Goal: Task Accomplishment & Management: Use online tool/utility

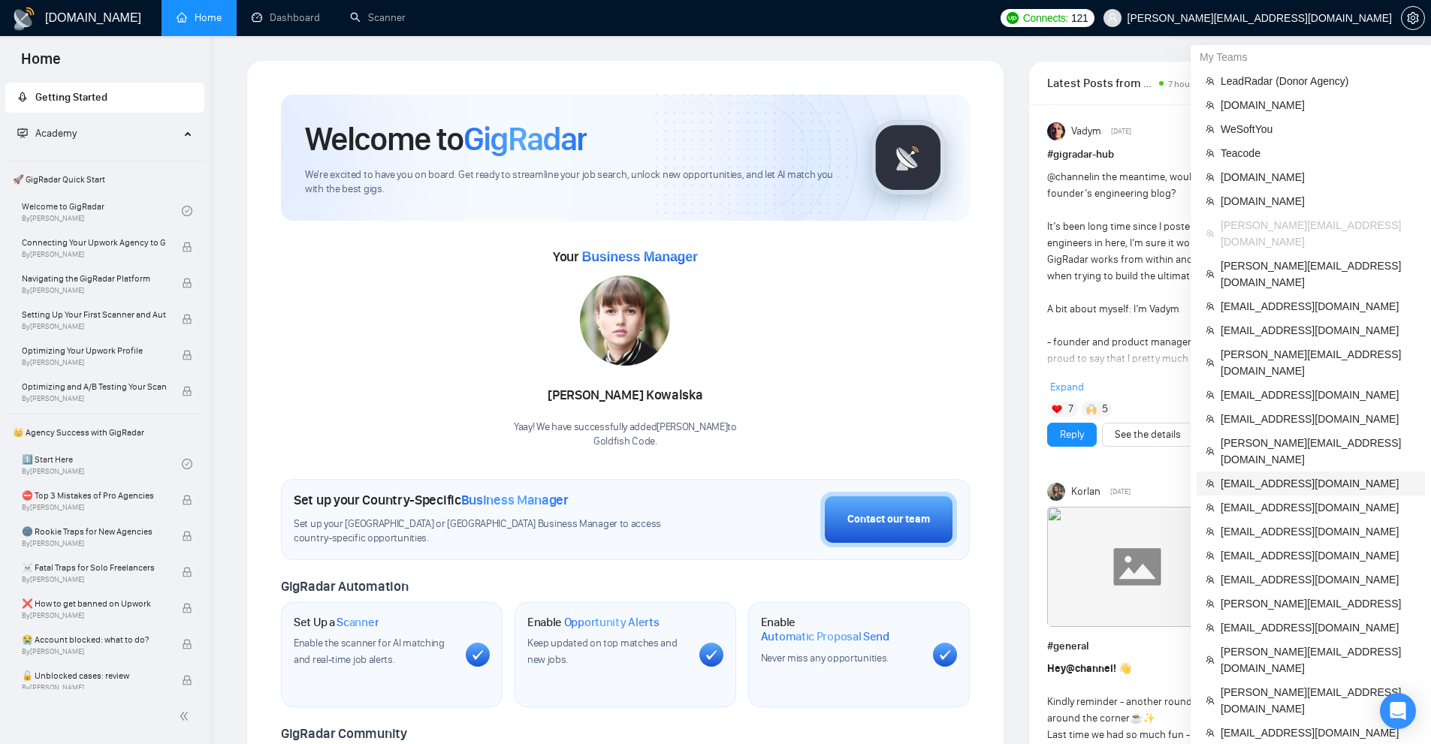
click at [1271, 476] on span "[EMAIL_ADDRESS][DOMAIN_NAME]" at bounding box center [1318, 484] width 195 height 17
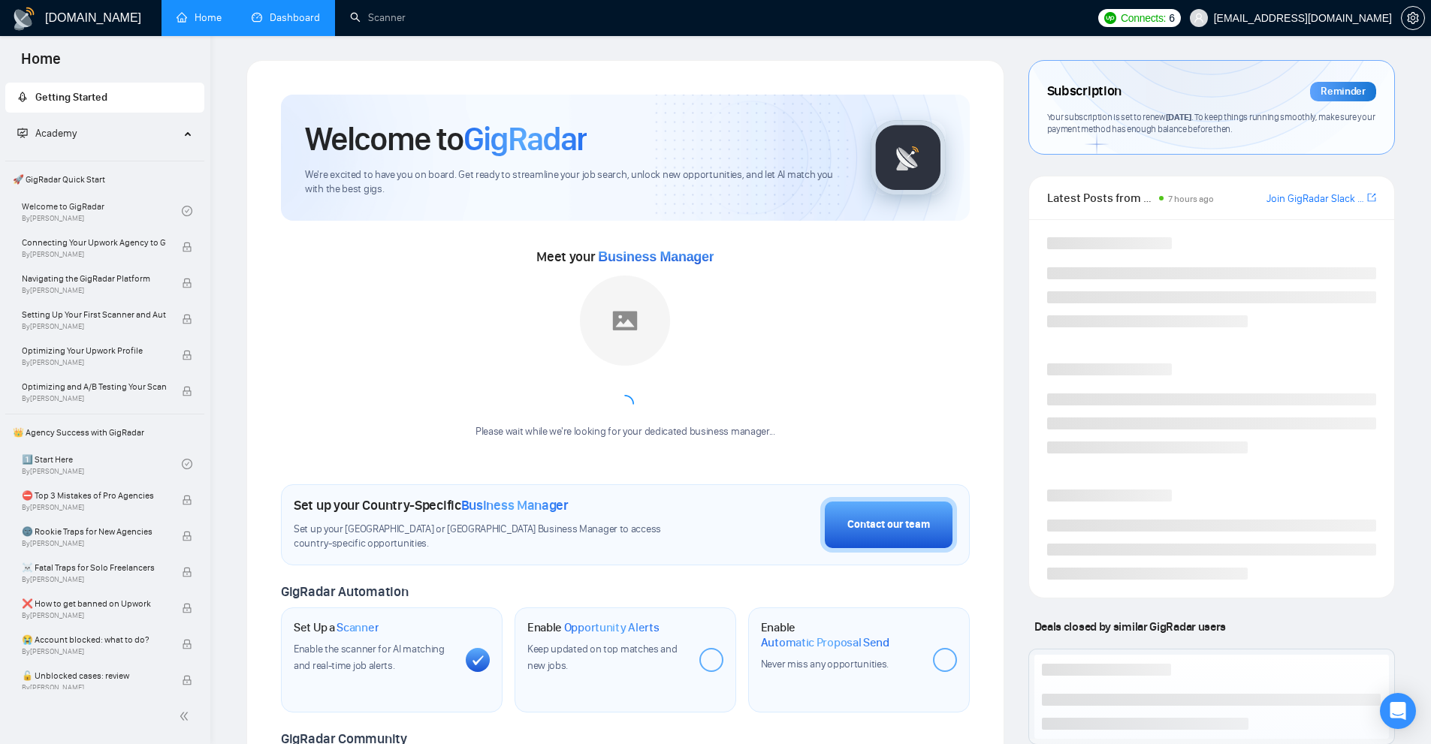
click at [304, 17] on link "Dashboard" at bounding box center [286, 17] width 68 height 13
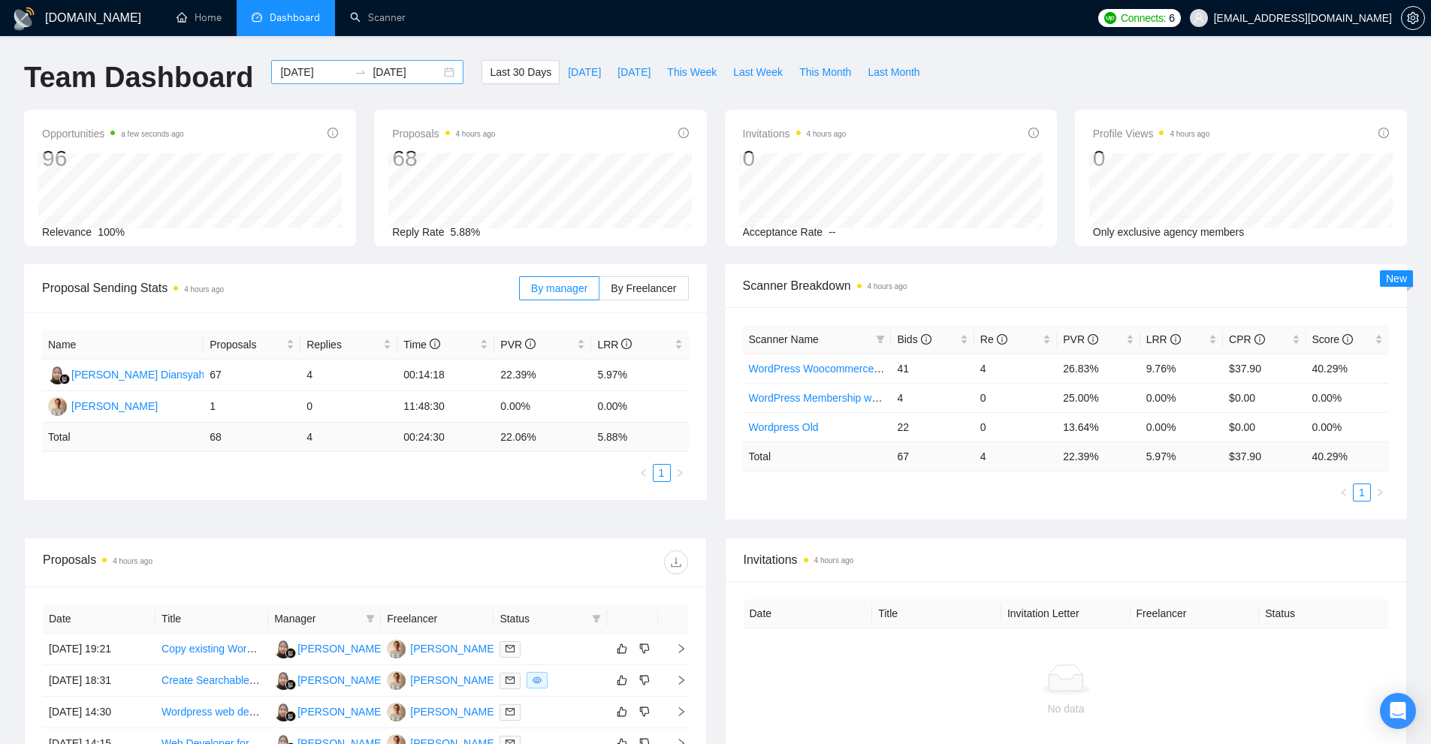
click at [304, 69] on input "[DATE]" at bounding box center [314, 72] width 68 height 17
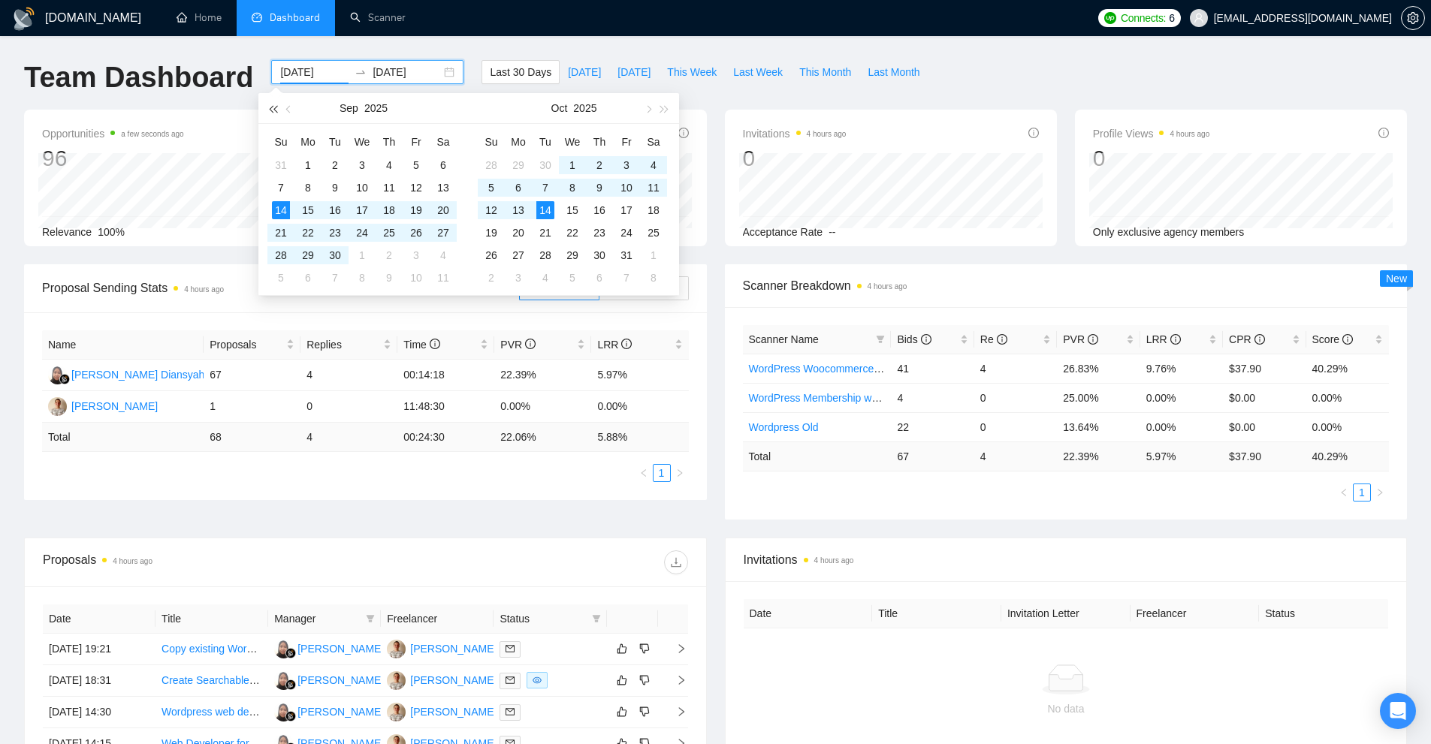
click at [273, 108] on span "button" at bounding box center [273, 109] width 8 height 8
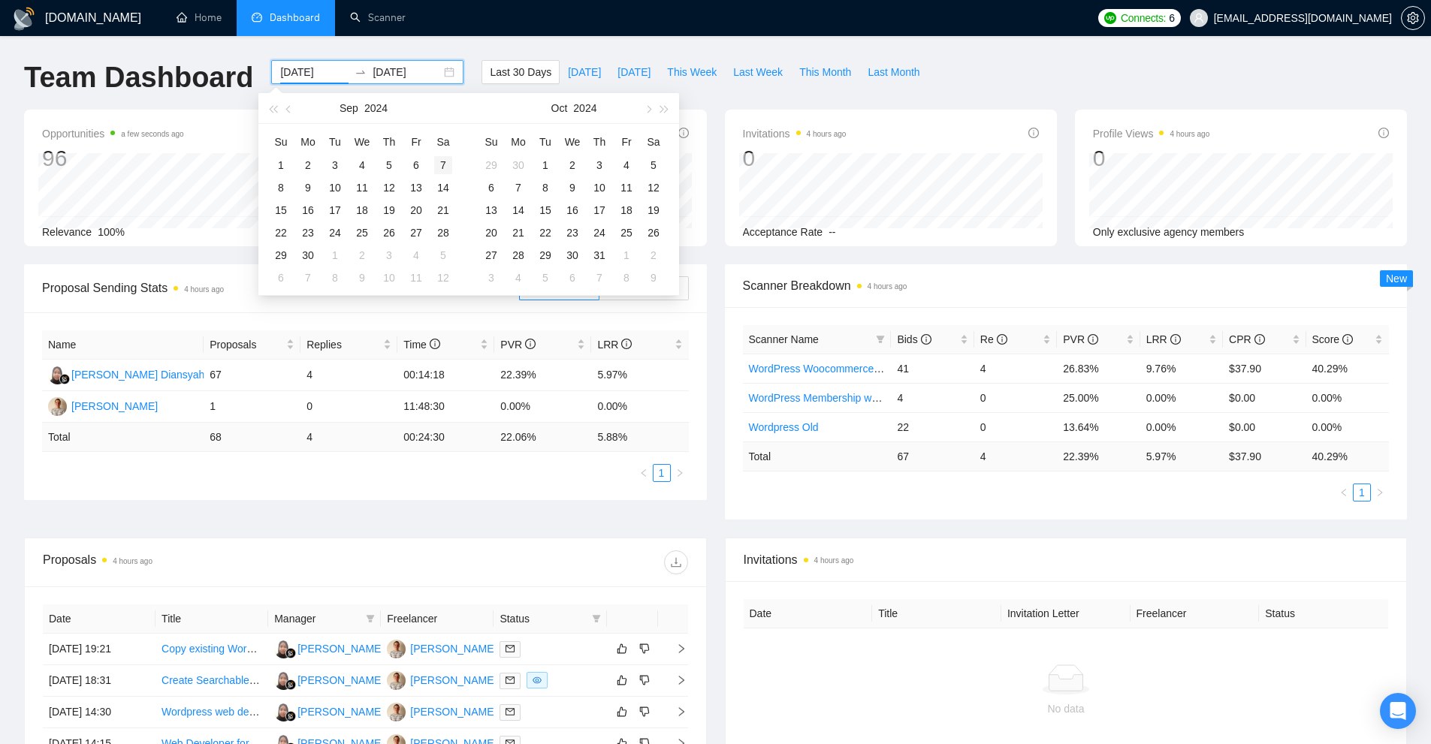
type input "2024-09-07"
click at [442, 161] on div "7" at bounding box center [443, 165] width 18 height 18
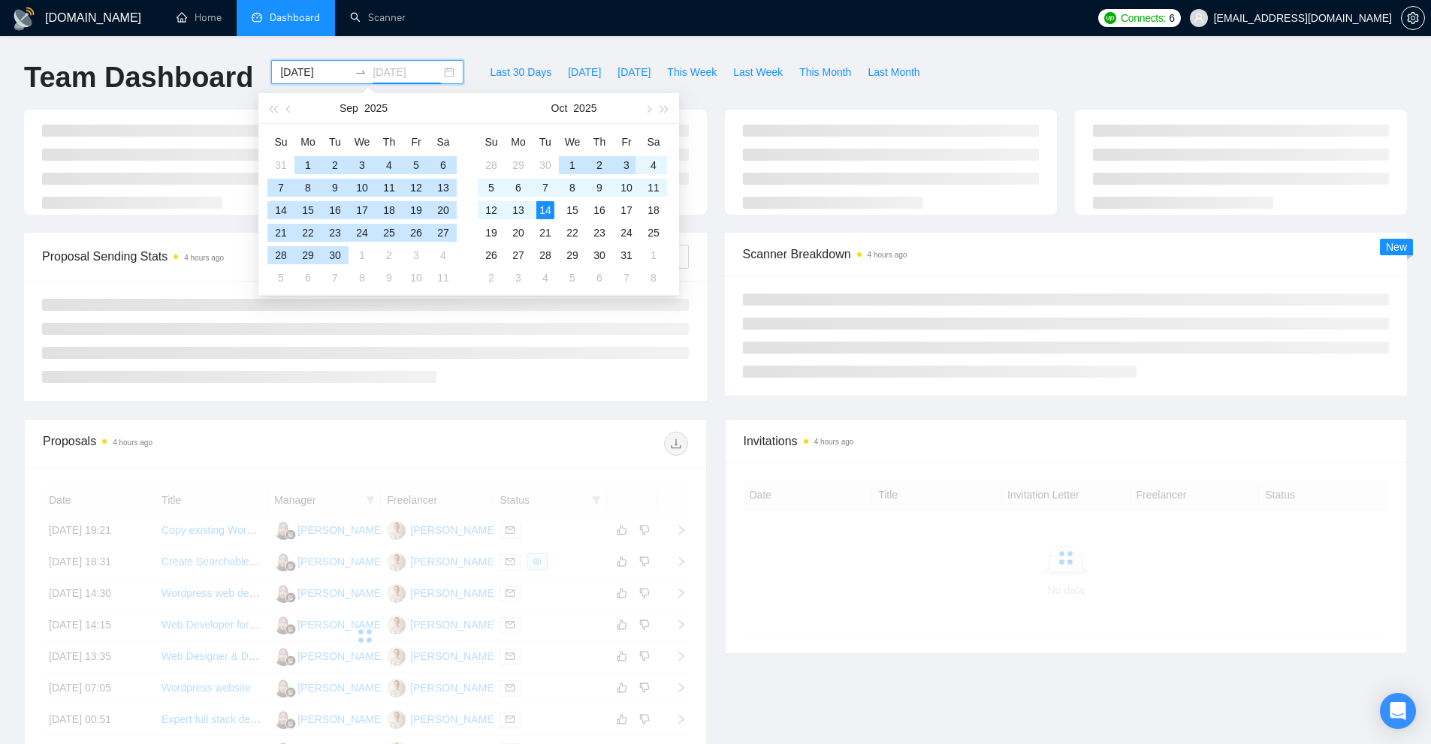
type input "[DATE]"
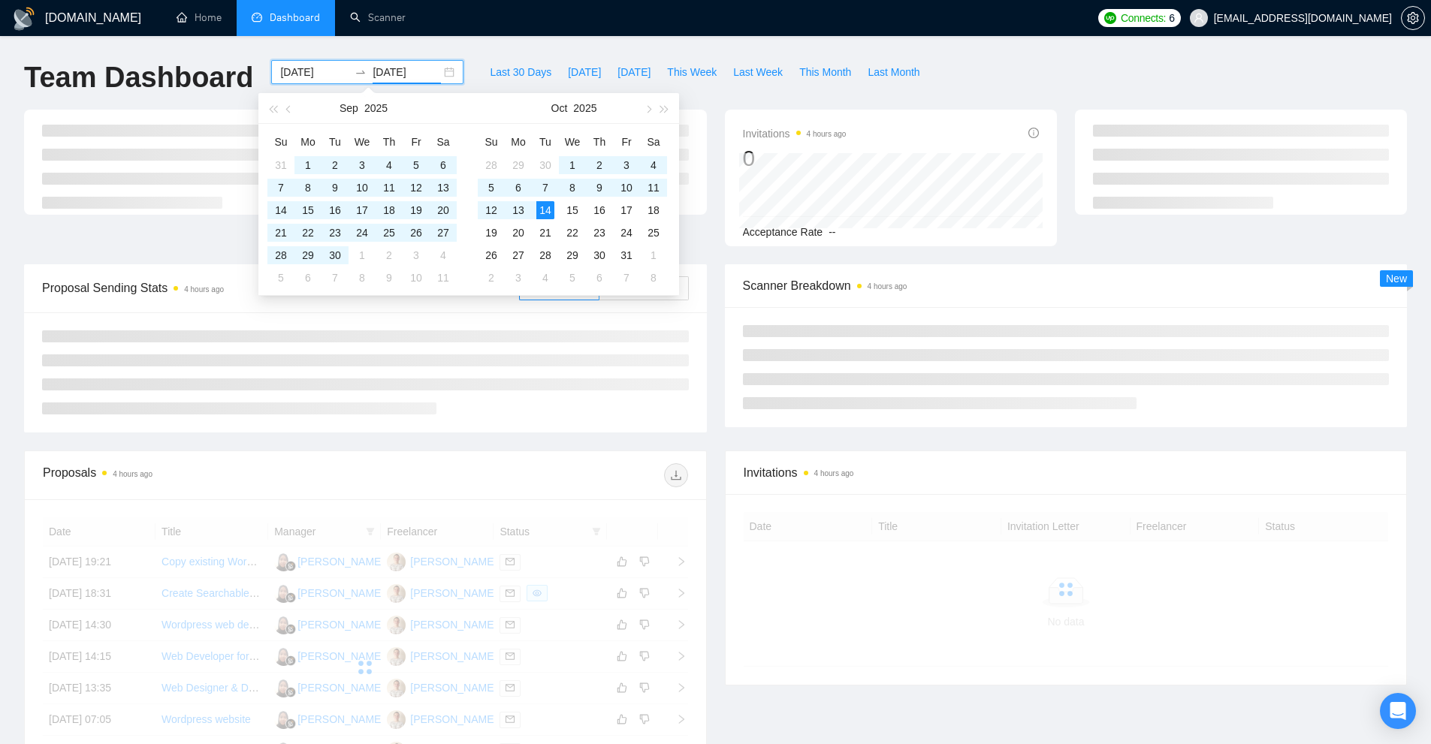
click at [730, 385] on div at bounding box center [1066, 367] width 683 height 120
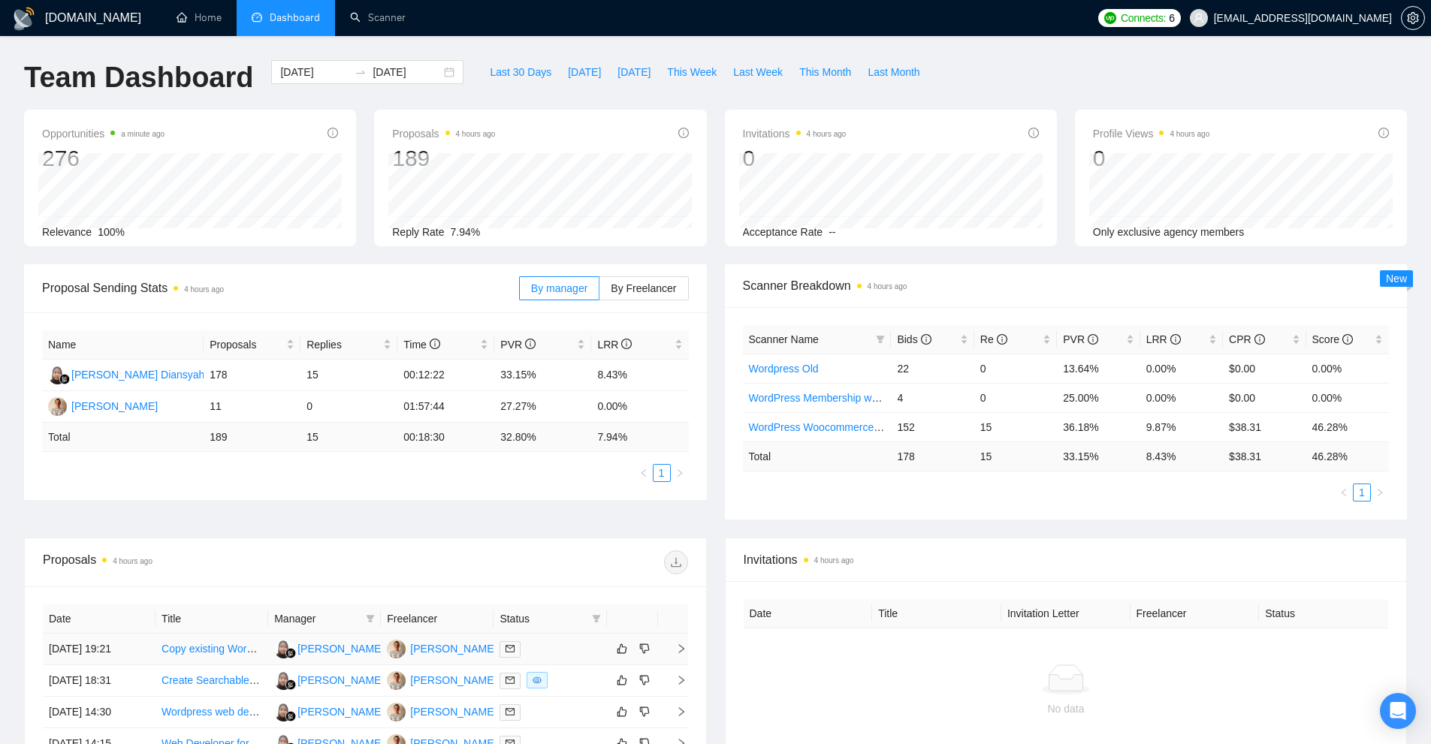
scroll to position [300, 0]
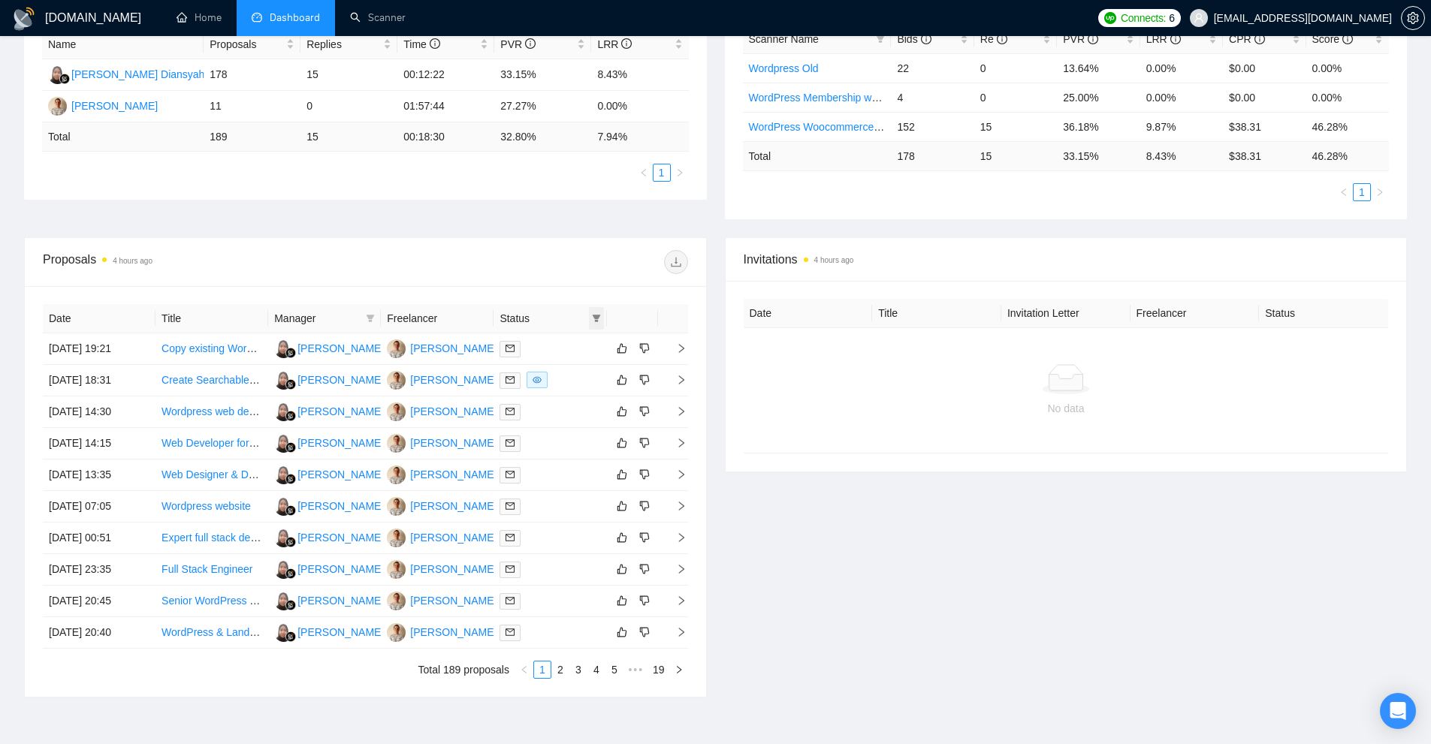
click at [600, 315] on icon "filter" at bounding box center [596, 318] width 9 height 9
click at [548, 354] on span "Chat" at bounding box center [558, 347] width 72 height 17
checkbox input "true"
click at [584, 407] on span "OK" at bounding box center [583, 401] width 15 height 17
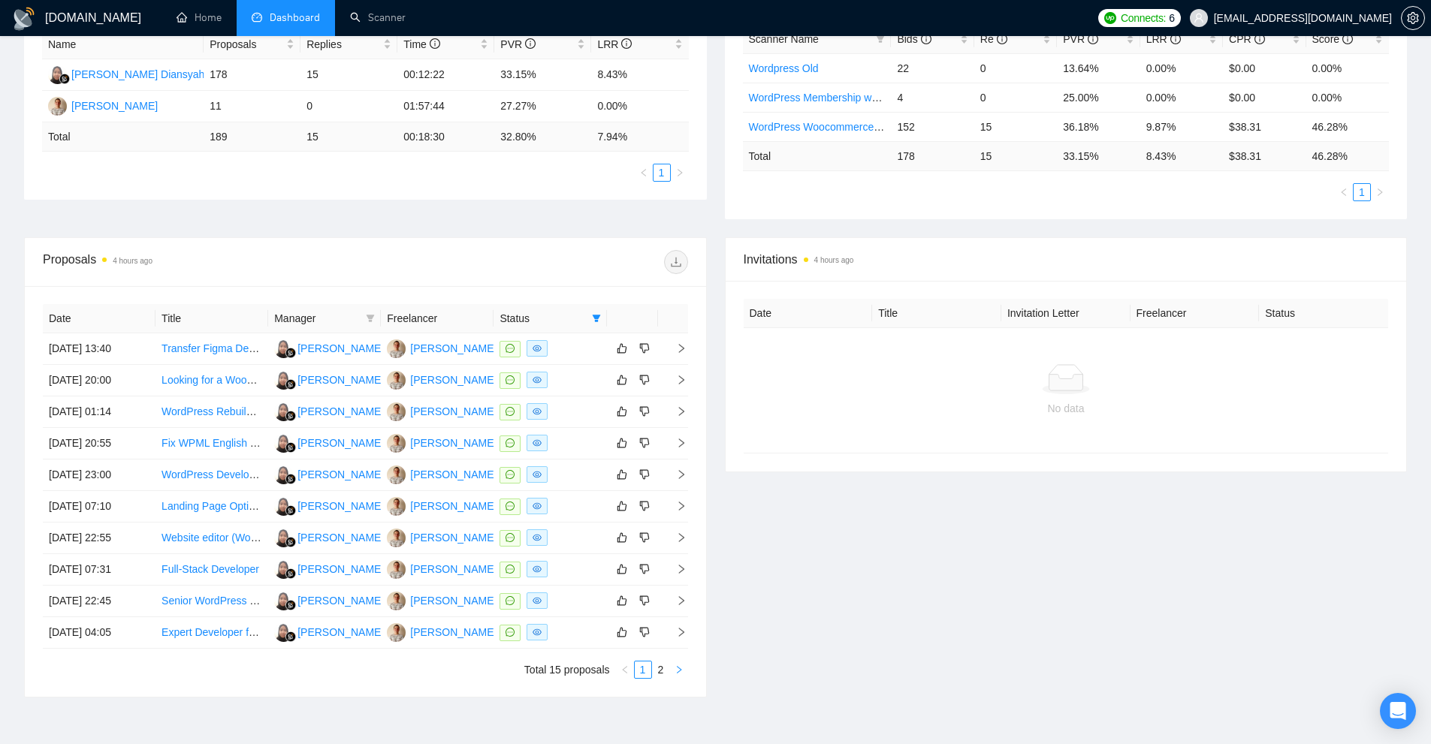
click at [682, 666] on icon "right" at bounding box center [679, 670] width 9 height 9
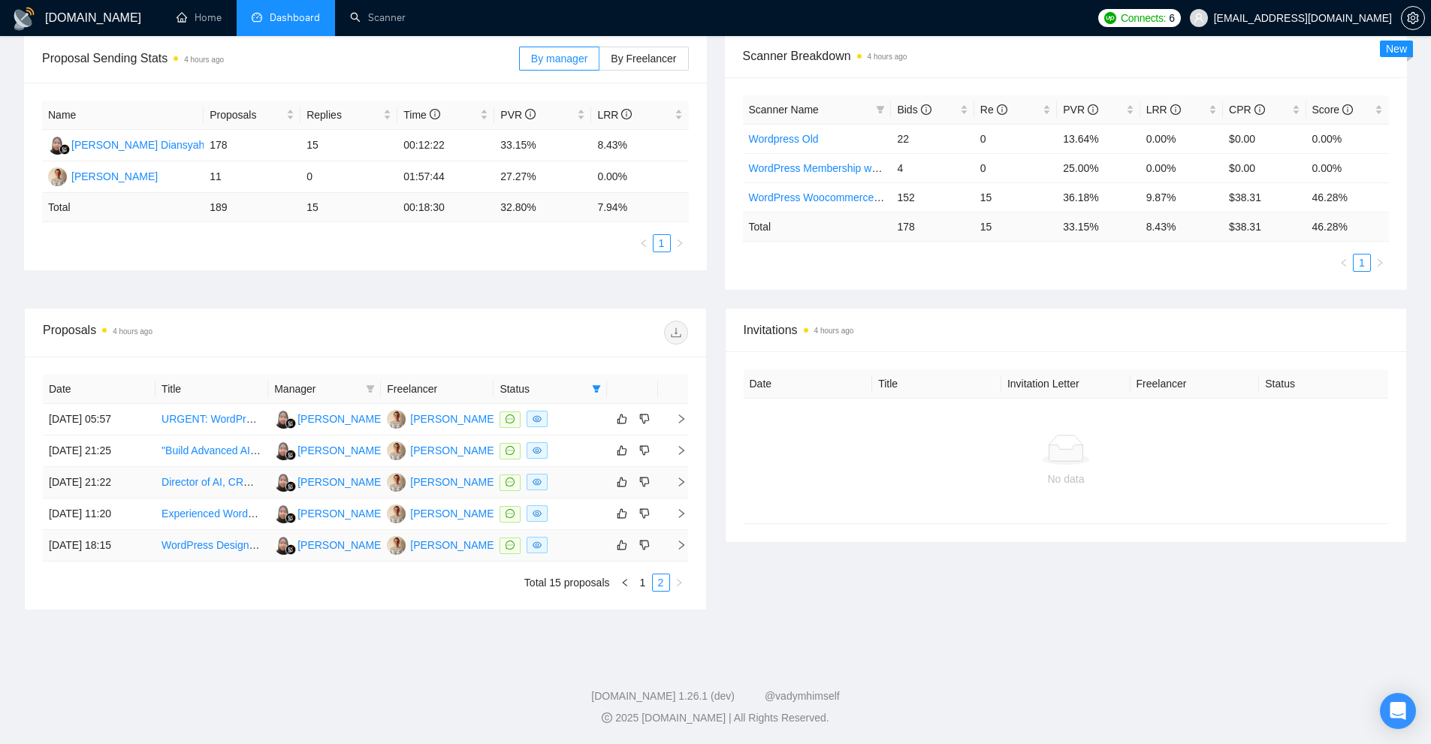
scroll to position [155, 0]
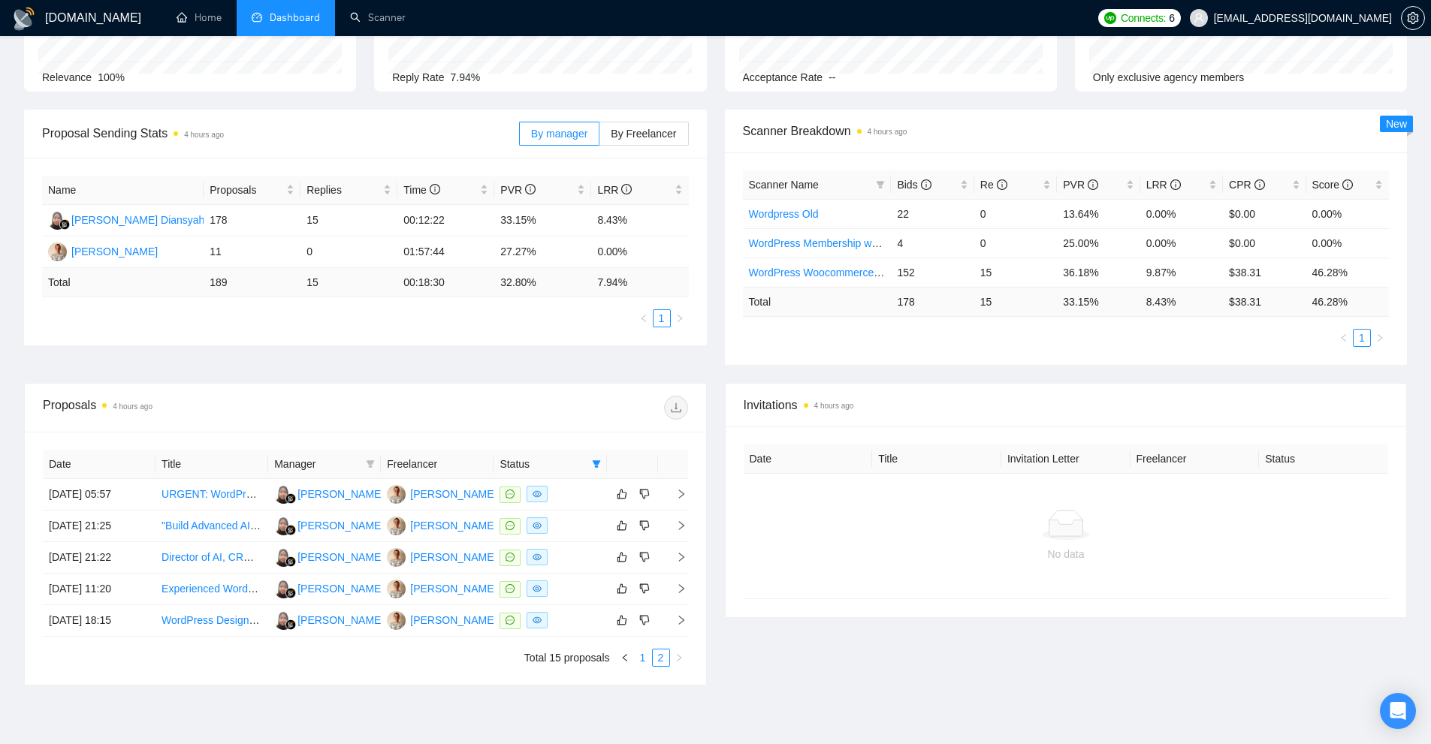
click at [642, 657] on link "1" at bounding box center [643, 658] width 17 height 17
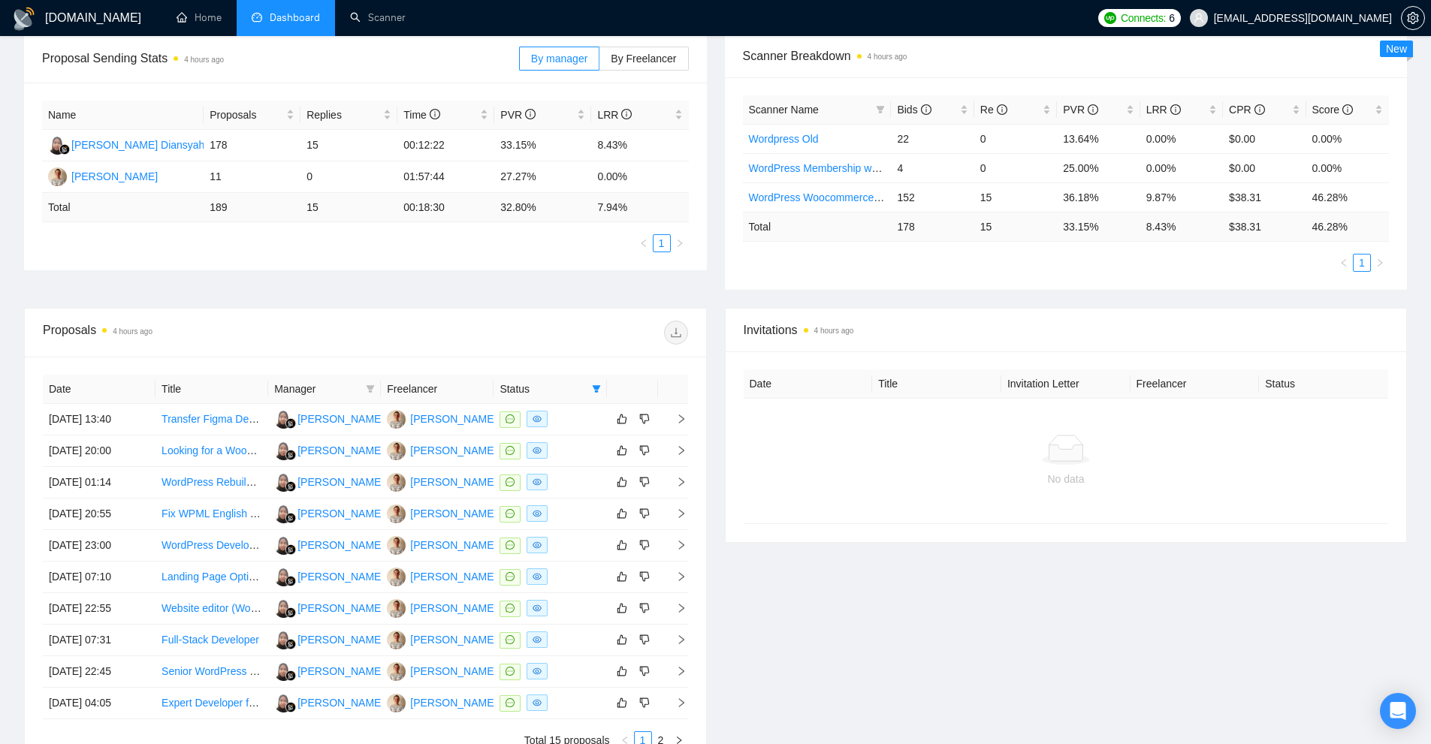
scroll to position [380, 0]
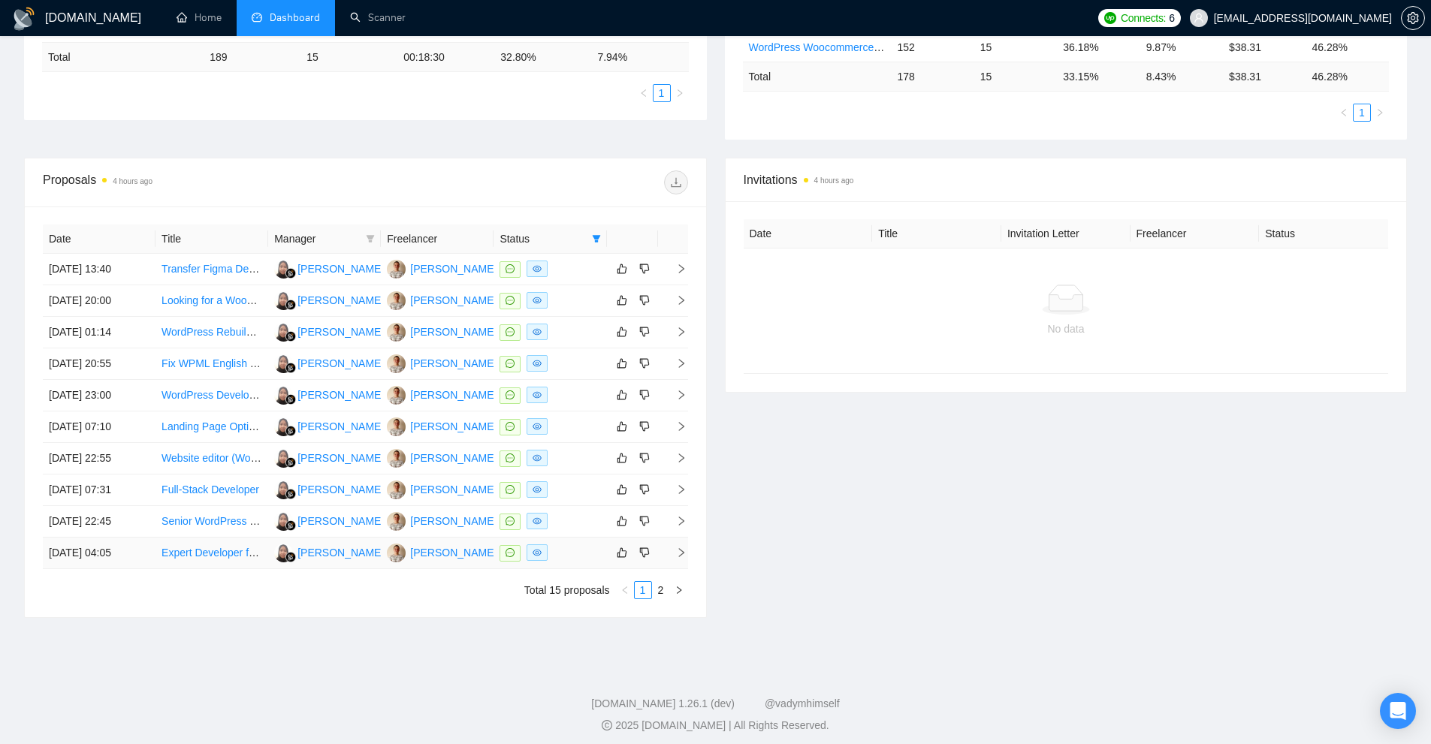
click at [238, 551] on link "Expert Developer for Enterprise Event Management Platform" at bounding box center [303, 553] width 283 height 12
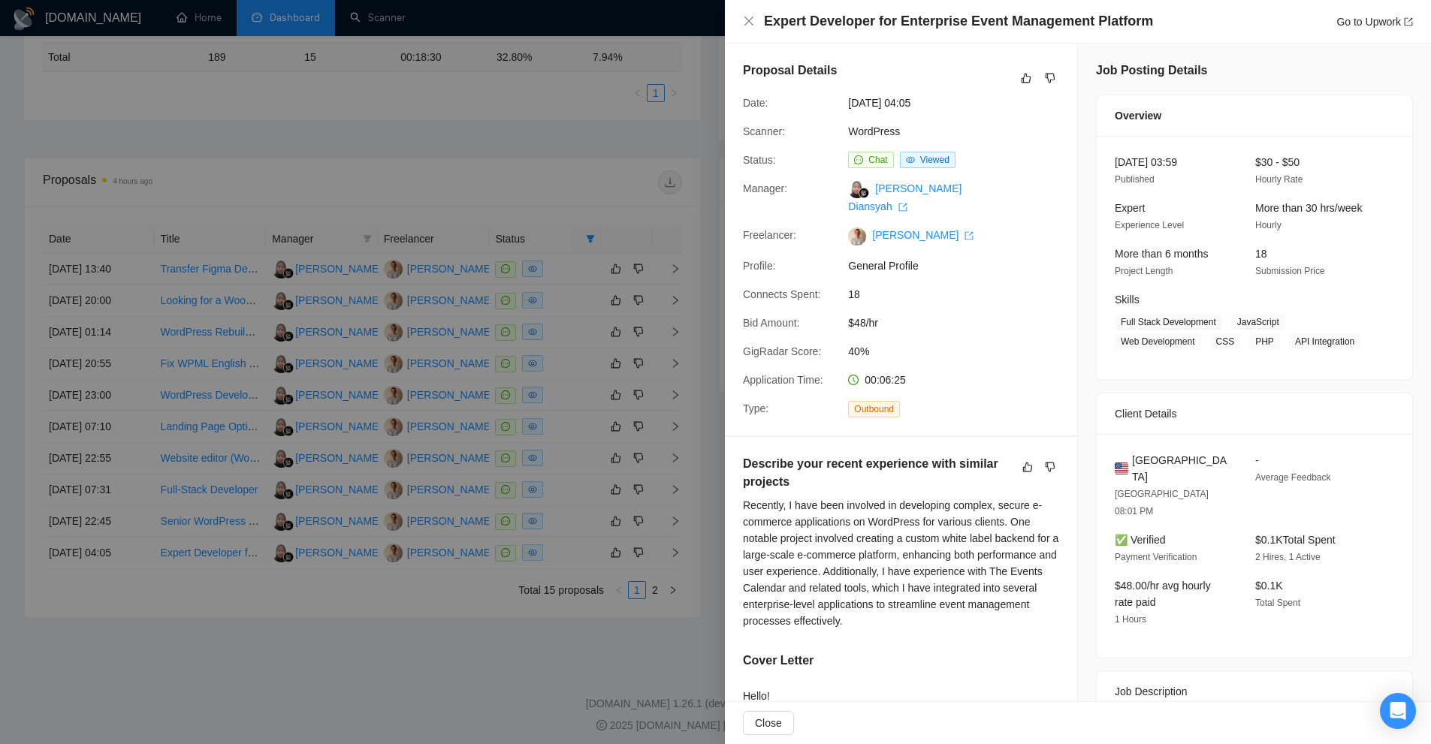
click at [470, 381] on div at bounding box center [715, 372] width 1431 height 744
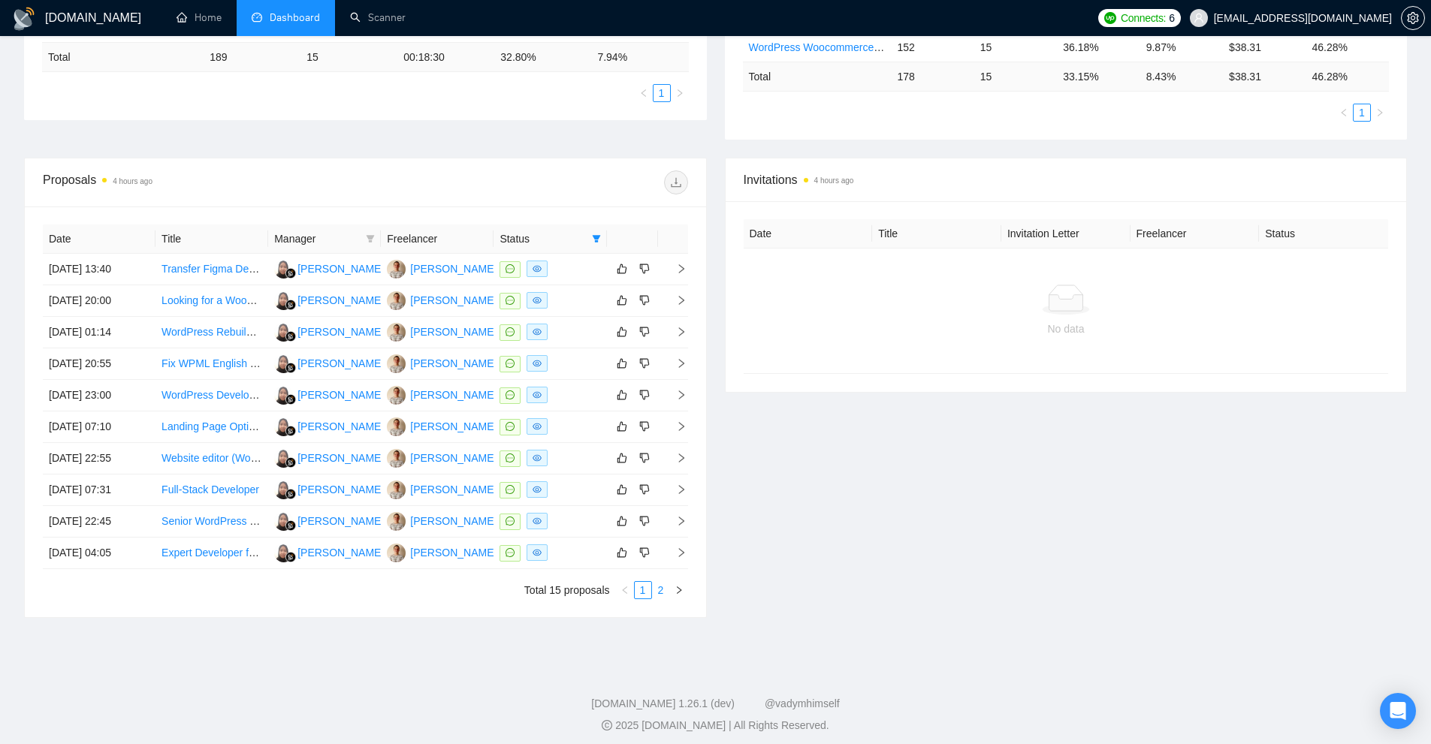
click at [662, 582] on link "2" at bounding box center [661, 590] width 17 height 17
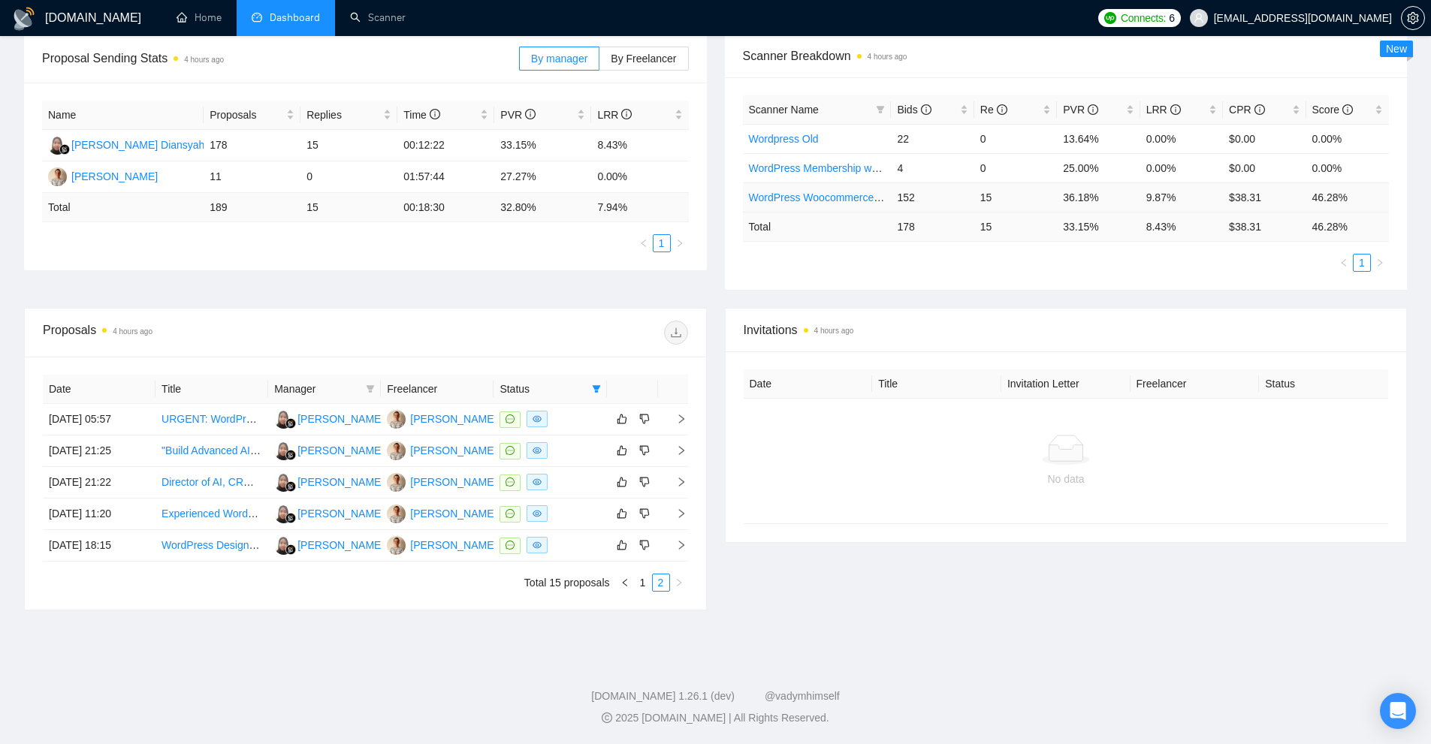
scroll to position [0, 0]
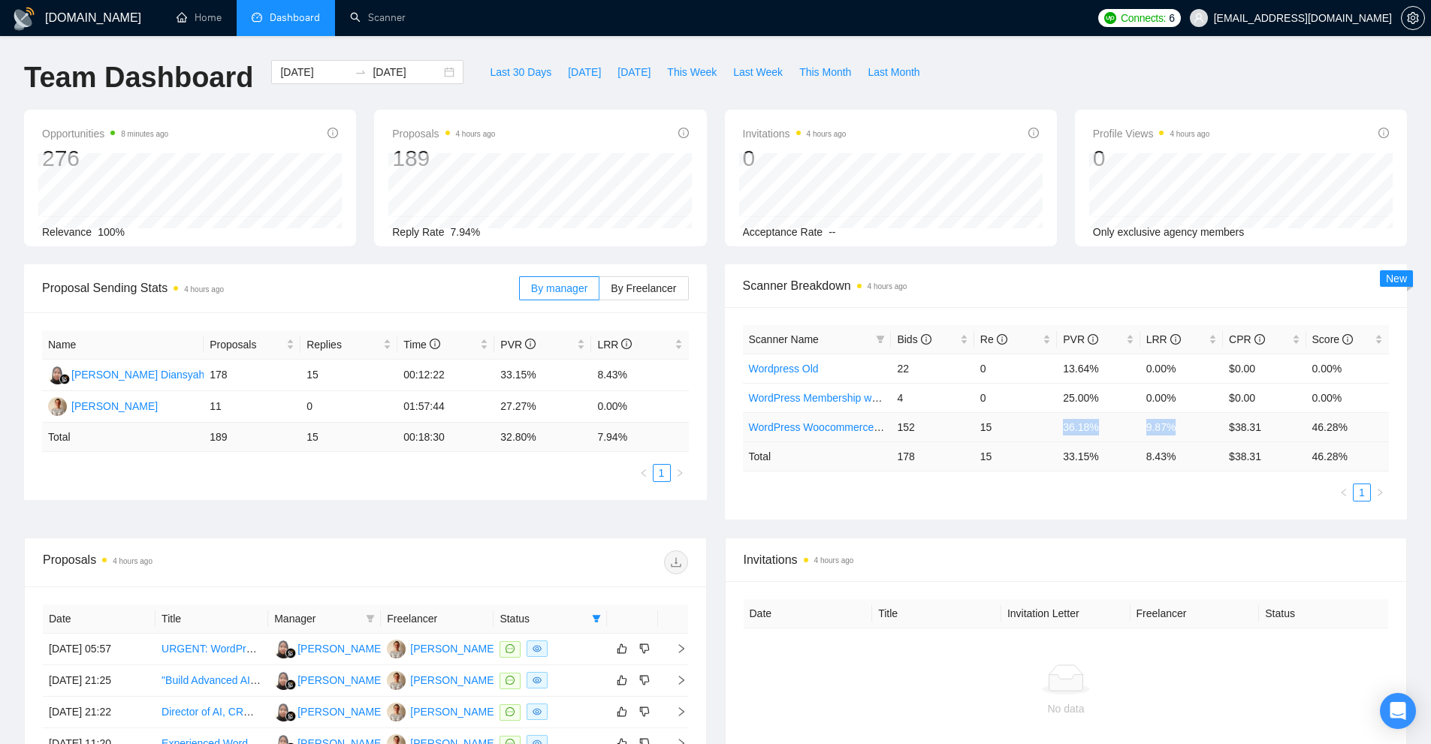
drag, startPoint x: 1185, startPoint y: 428, endPoint x: 1031, endPoint y: 425, distance: 154.0
click at [1031, 425] on tr "WordPress Woocommerce Developer 152 15 36.18% 9.87% $38.31 46.28%" at bounding box center [1066, 426] width 647 height 29
drag, startPoint x: 1052, startPoint y: 400, endPoint x: 1339, endPoint y: 383, distance: 287.4
click at [1339, 383] on tr "WordPress Membership website 4 0 25.00% 0.00% $0.00 0.00%" at bounding box center [1066, 397] width 647 height 29
drag, startPoint x: 1345, startPoint y: 360, endPoint x: 1028, endPoint y: 367, distance: 316.3
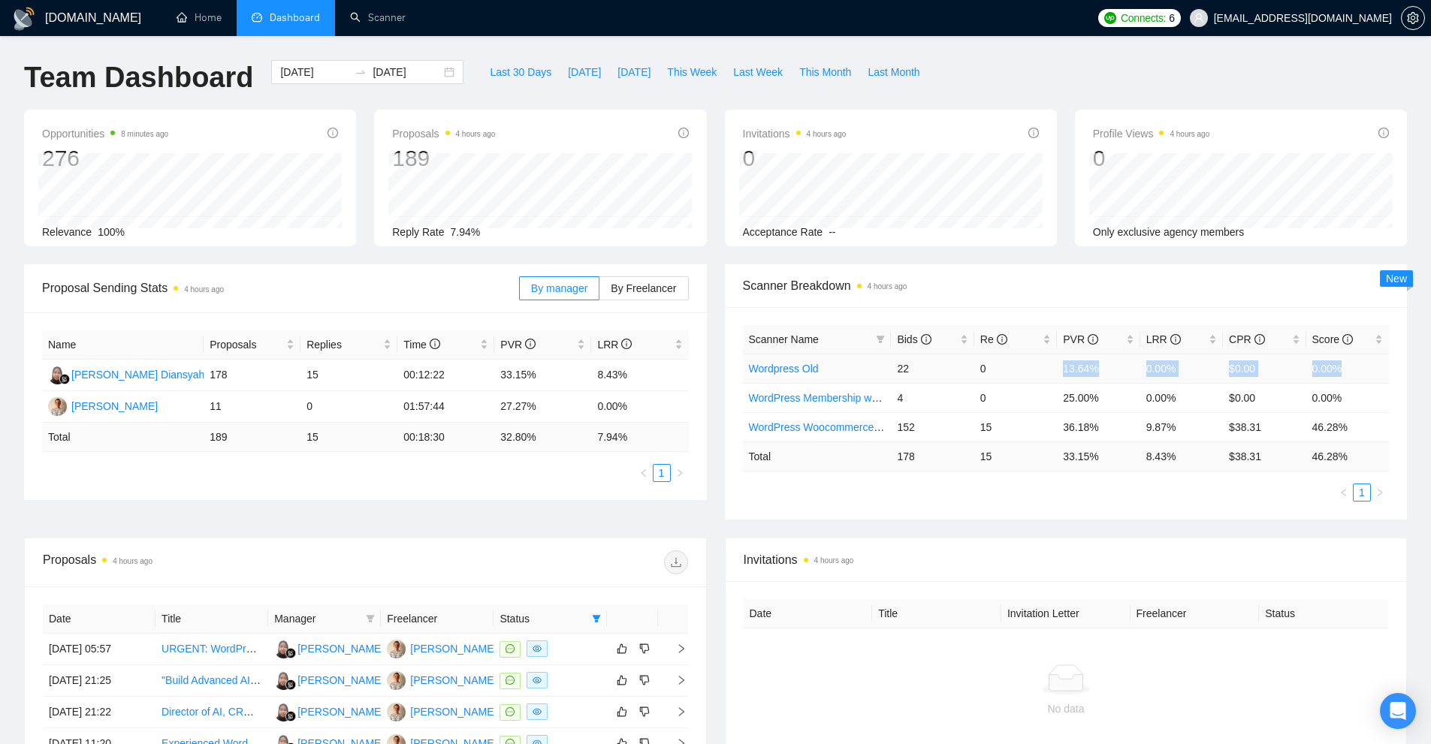
click at [1028, 367] on tr "Wordpress Old 22 0 13.64% 0.00% $0.00 0.00%" at bounding box center [1066, 368] width 647 height 29
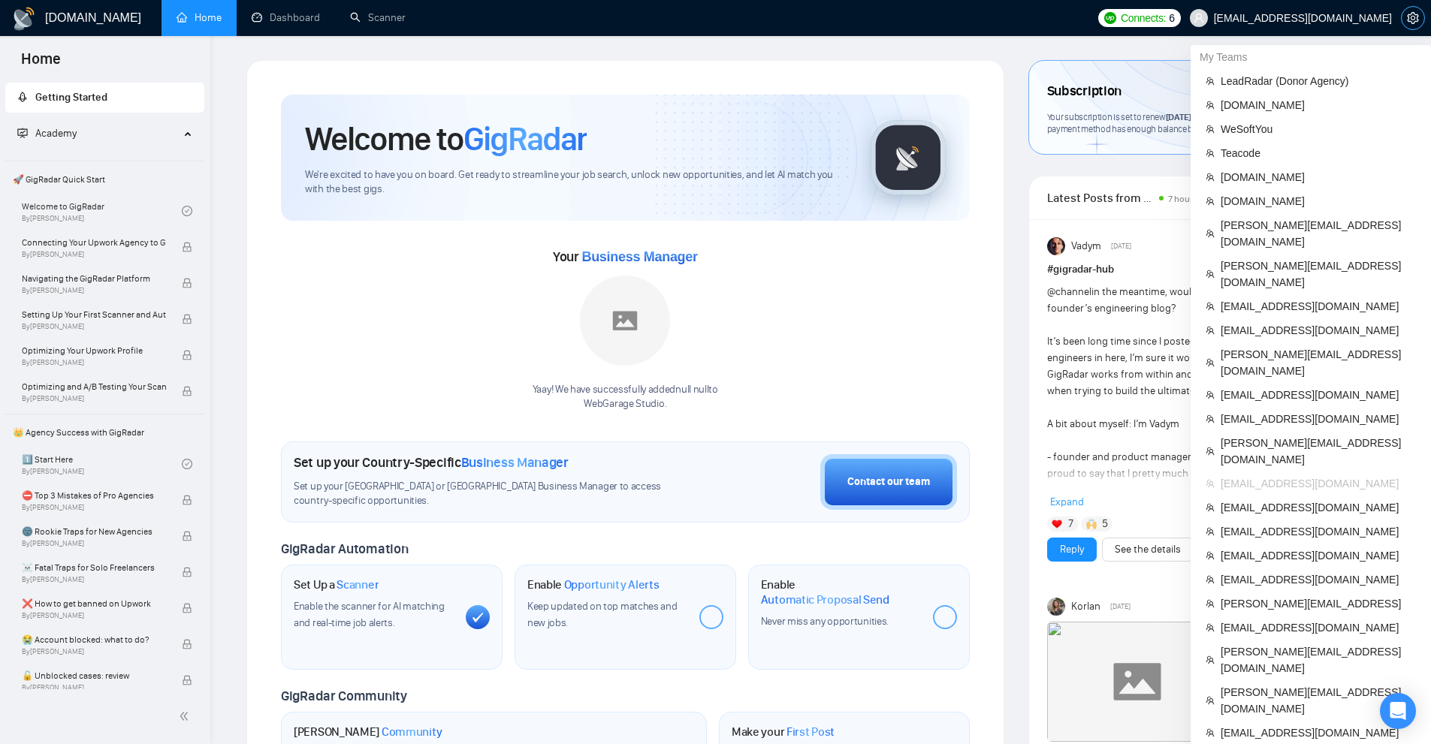
click at [1402, 22] on span "setting" at bounding box center [1413, 18] width 23 height 12
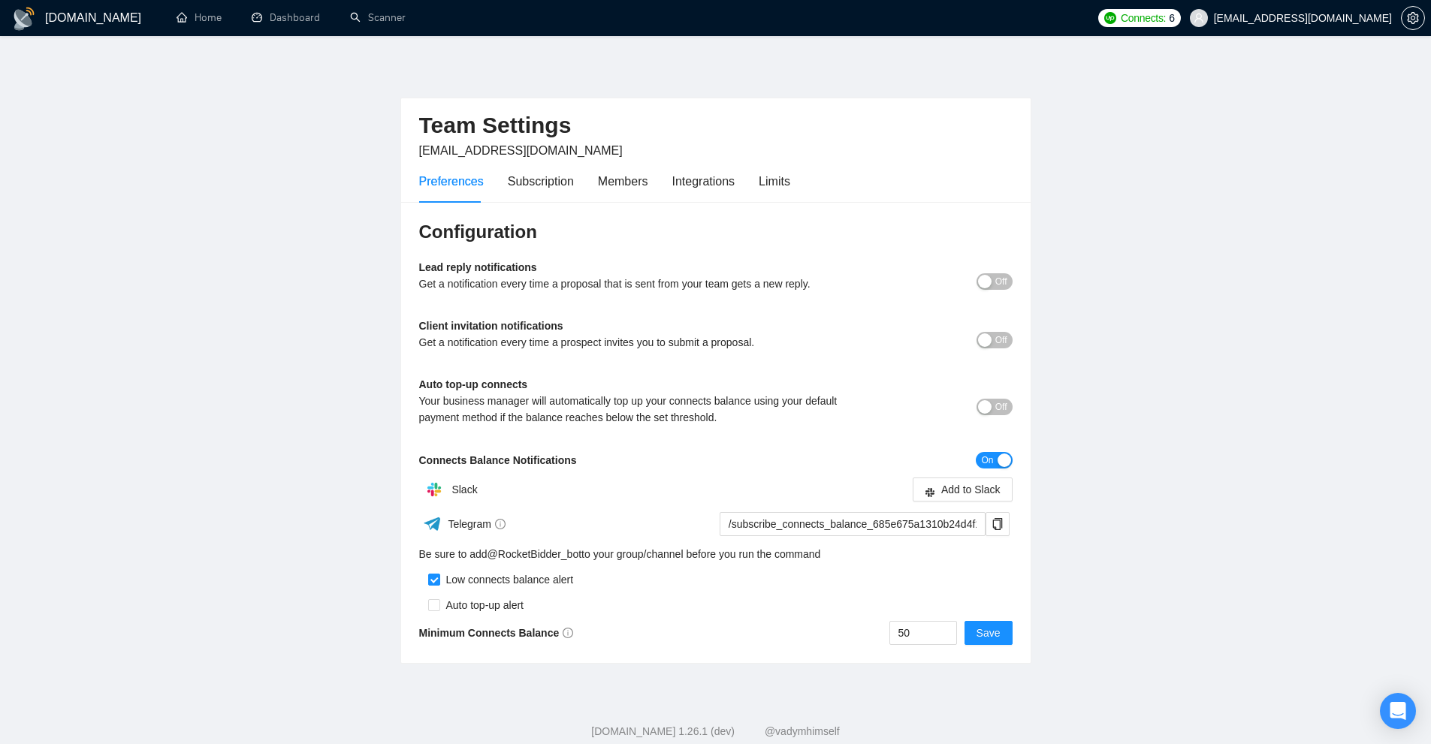
click at [739, 186] on div "Preferences Subscription Members Integrations Limits" at bounding box center [604, 181] width 371 height 43
click at [747, 183] on div "Preferences Subscription Members Integrations Limits" at bounding box center [604, 181] width 371 height 43
click at [775, 179] on div "Limits" at bounding box center [775, 181] width 32 height 19
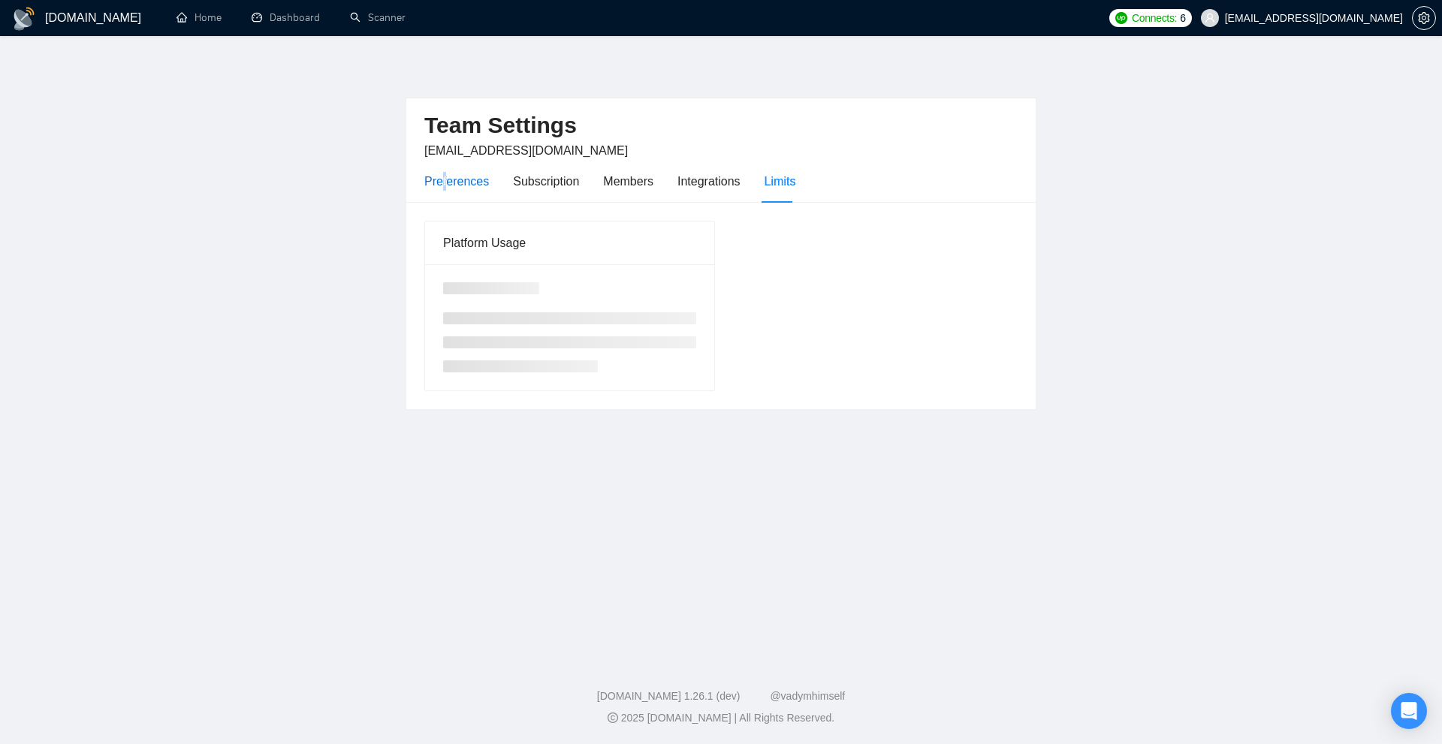
click at [443, 183] on div "Preferences" at bounding box center [456, 181] width 65 height 19
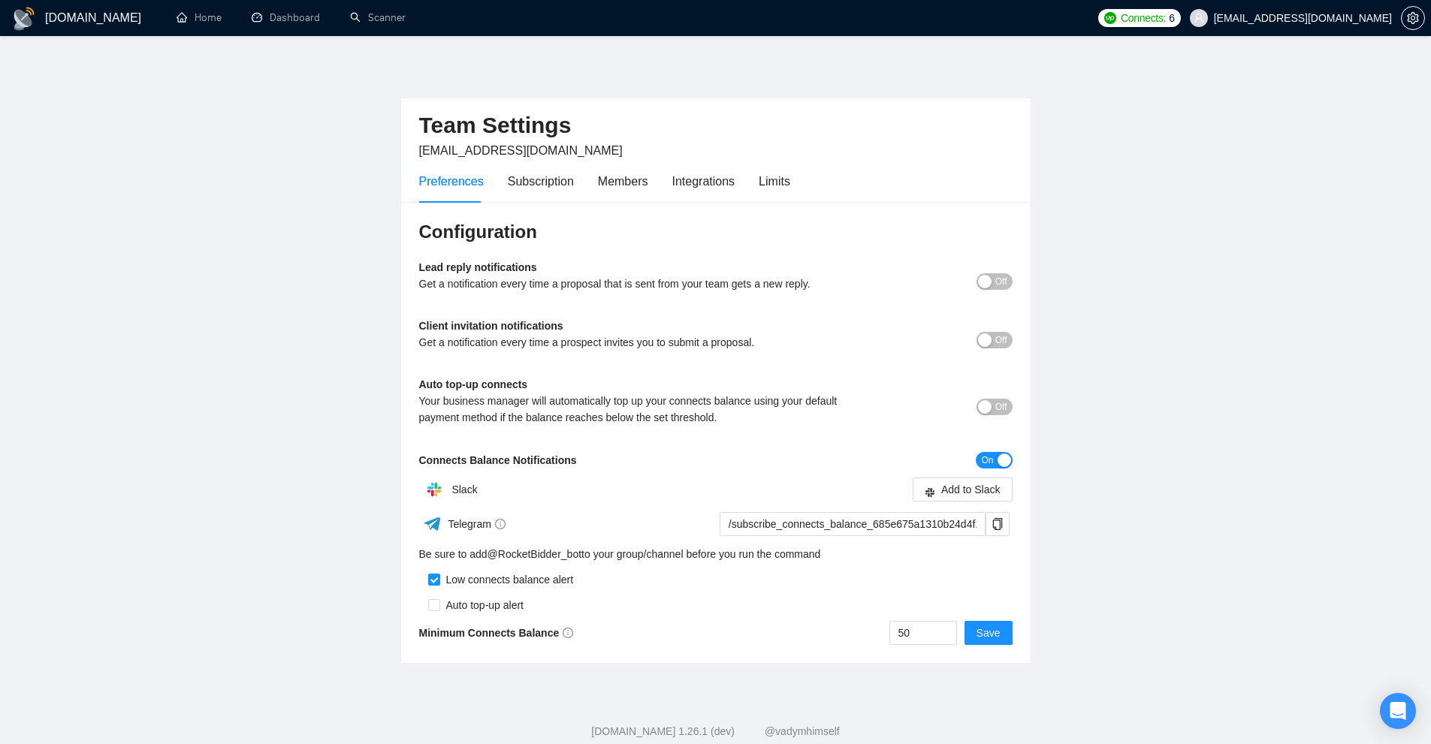
click at [789, 178] on div "Preferences Subscription Members Integrations Limits" at bounding box center [715, 181] width 593 height 43
click at [783, 184] on div "Limits" at bounding box center [775, 181] width 32 height 19
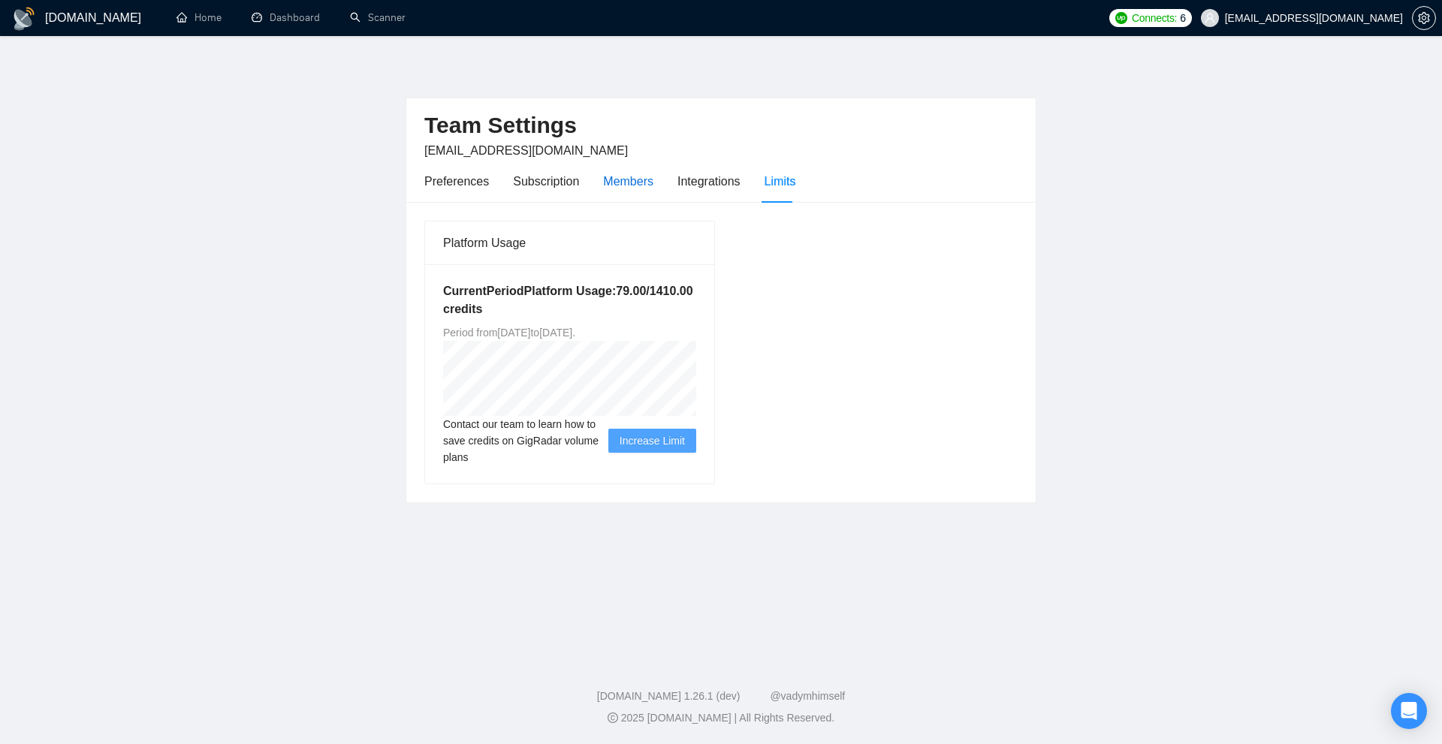
click at [606, 186] on div "Members" at bounding box center [628, 181] width 50 height 19
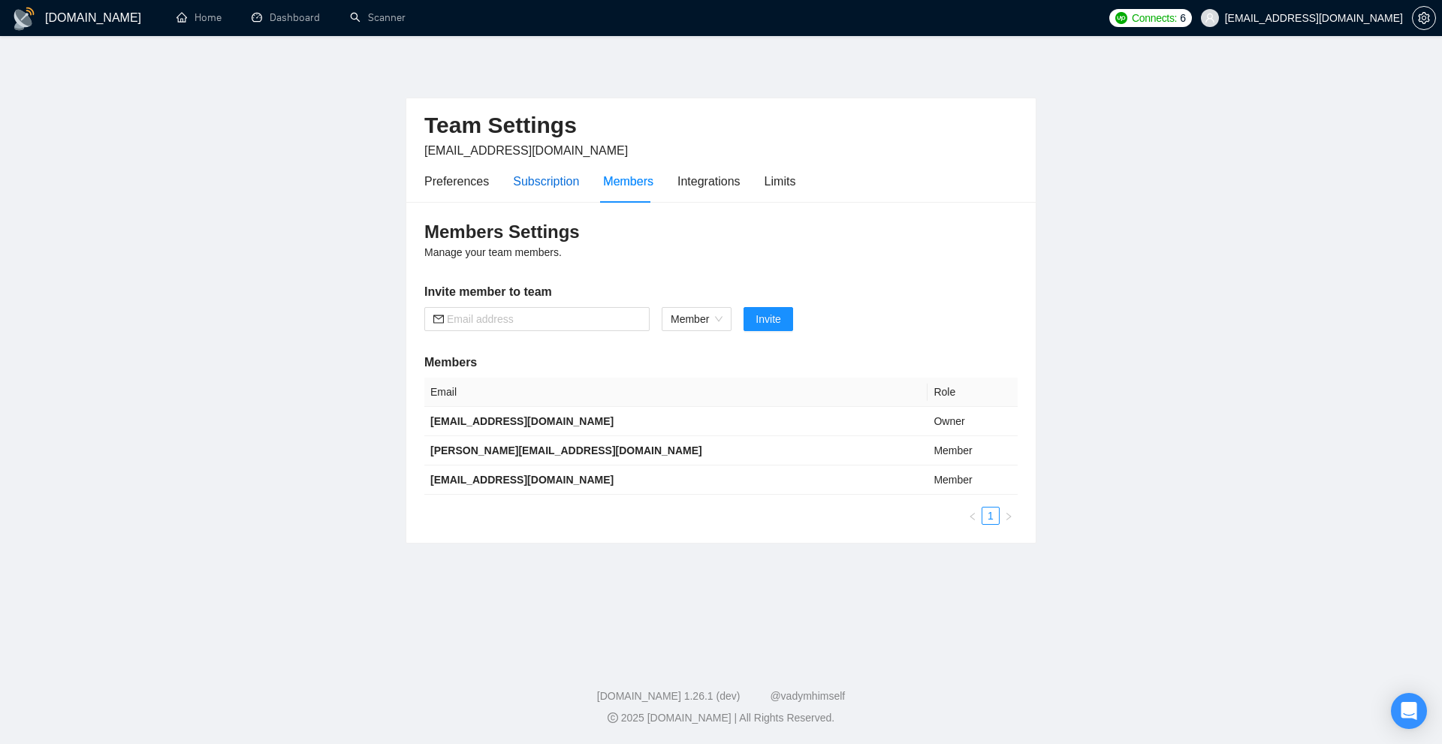
click at [568, 180] on div "Subscription" at bounding box center [546, 181] width 66 height 19
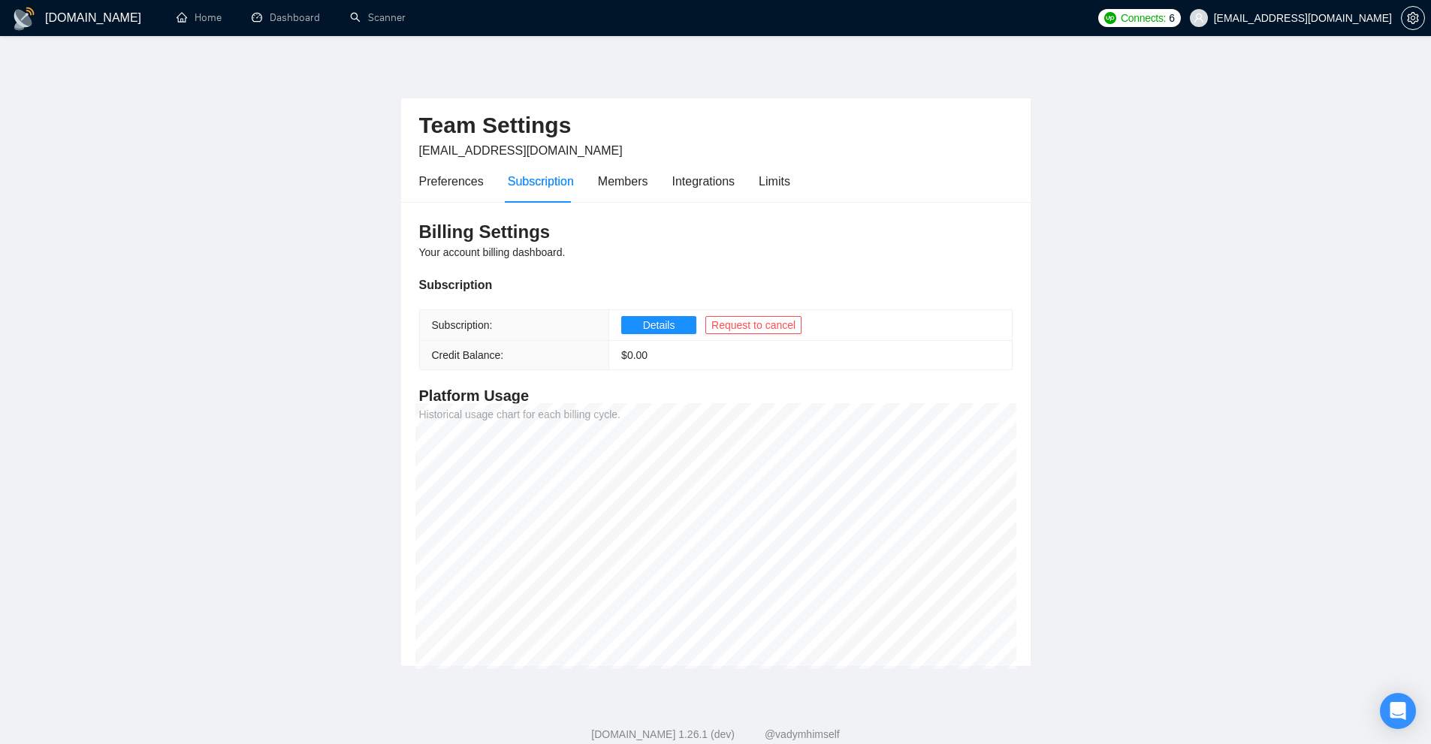
click at [270, 605] on main "Team Settings barannik@gmail.com Preferences Subscription Members Integrations …" at bounding box center [715, 363] width 1383 height 607
drag, startPoint x: 305, startPoint y: 592, endPoint x: 400, endPoint y: 397, distance: 216.4
click at [400, 397] on main "Team Settings barannik@gmail.com Preferences Subscription Members Integrations …" at bounding box center [715, 363] width 1383 height 607
click at [293, 388] on main "Team Settings barannik@gmail.com Preferences Subscription Members Integrations …" at bounding box center [715, 363] width 1383 height 607
click at [376, 24] on link "Scanner" at bounding box center [378, 17] width 56 height 13
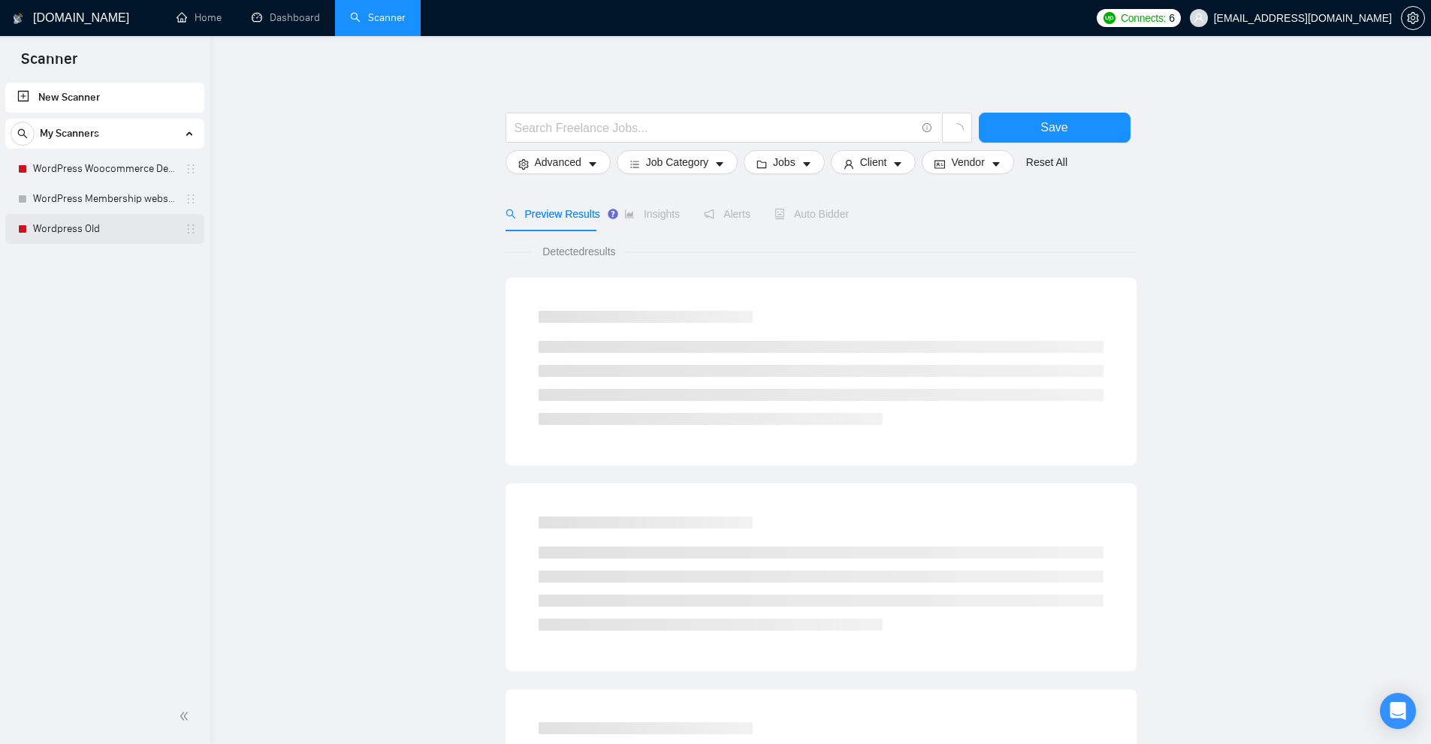
click at [90, 234] on link "Wordpress Old" at bounding box center [104, 229] width 143 height 30
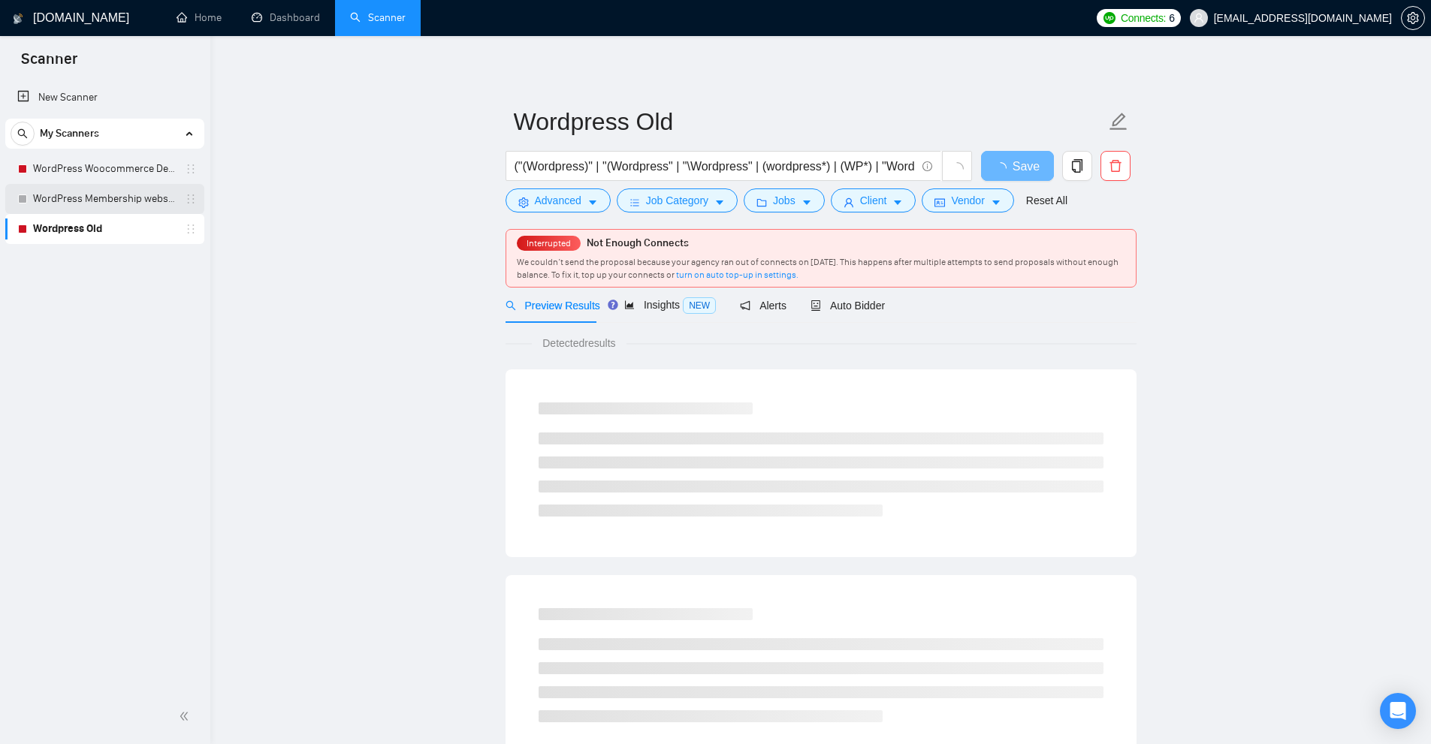
click at [89, 188] on link "WordPress Membership website" at bounding box center [104, 199] width 143 height 30
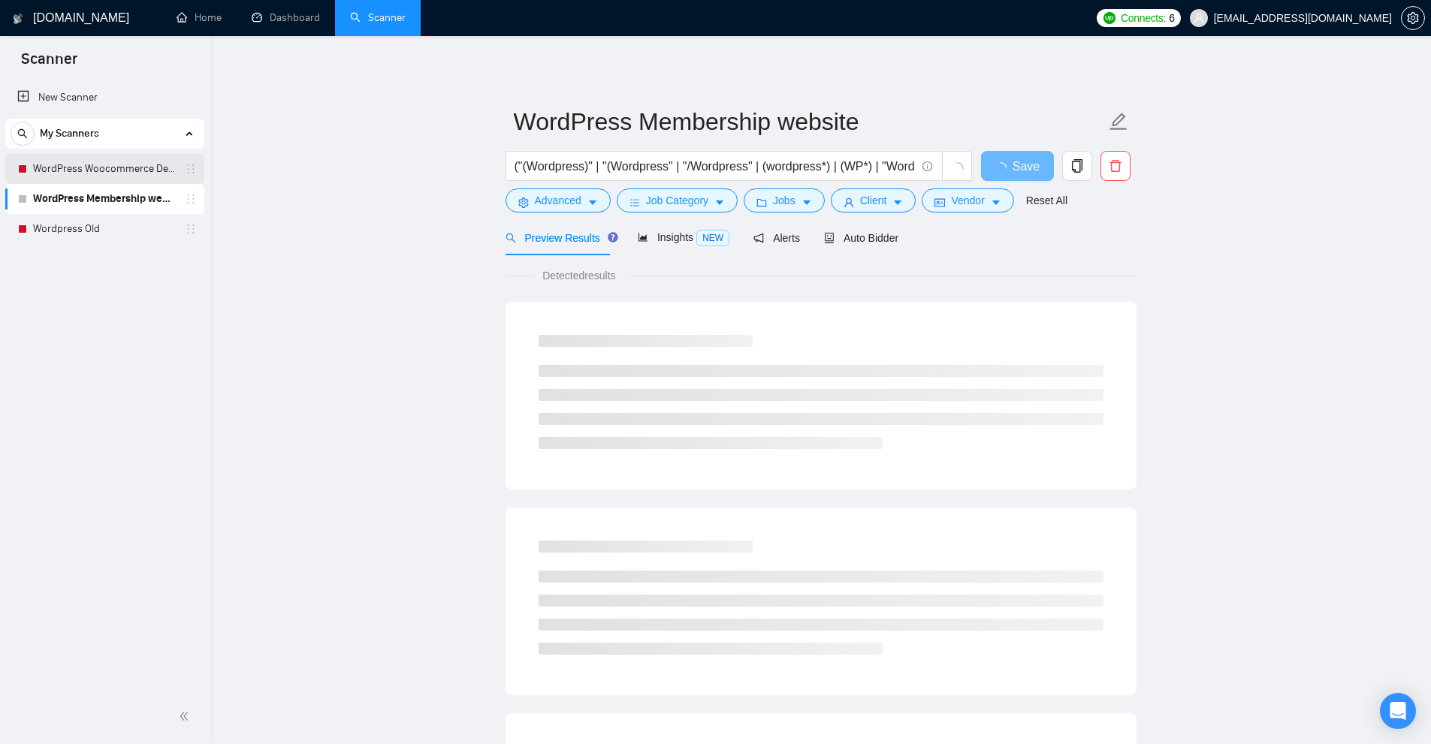
click at [121, 169] on link "WordPress Woocommerce Developer" at bounding box center [104, 169] width 143 height 30
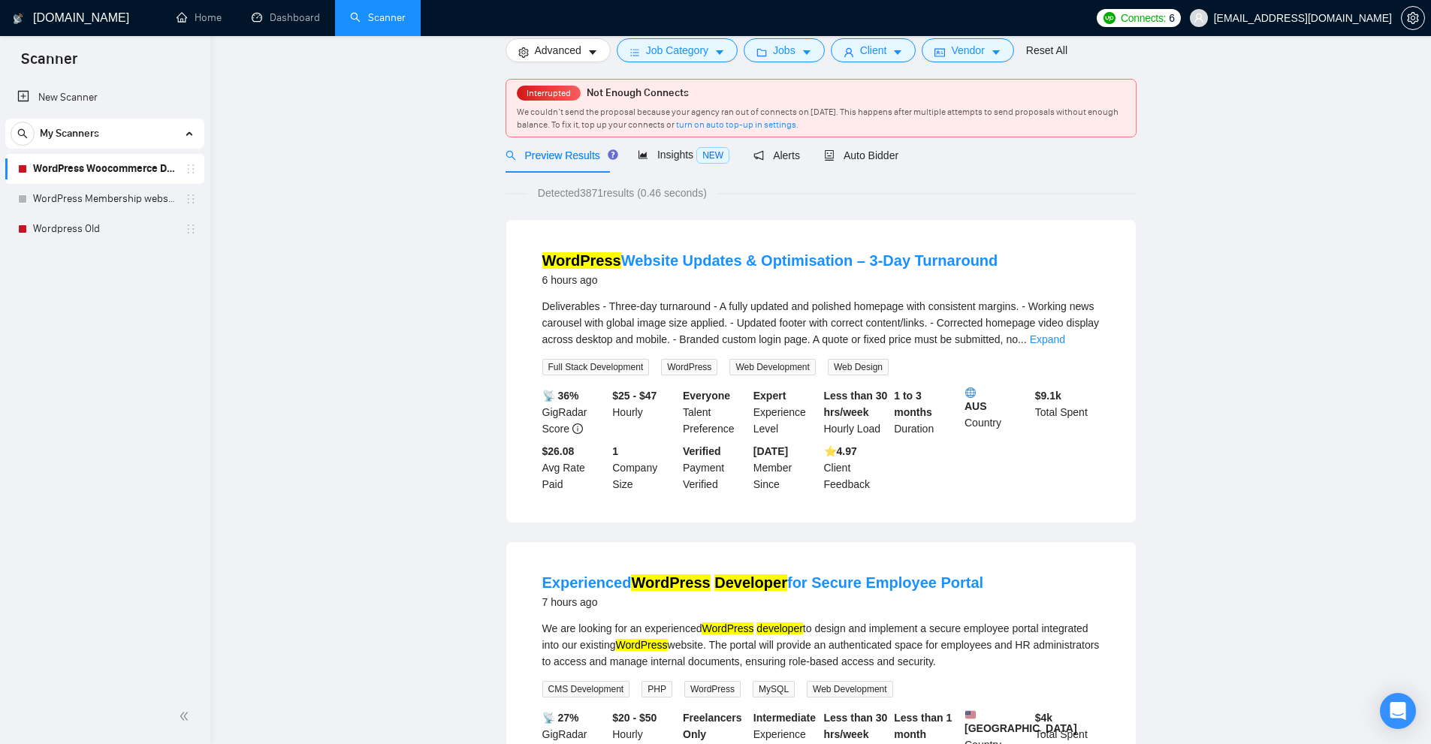
scroll to position [376, 0]
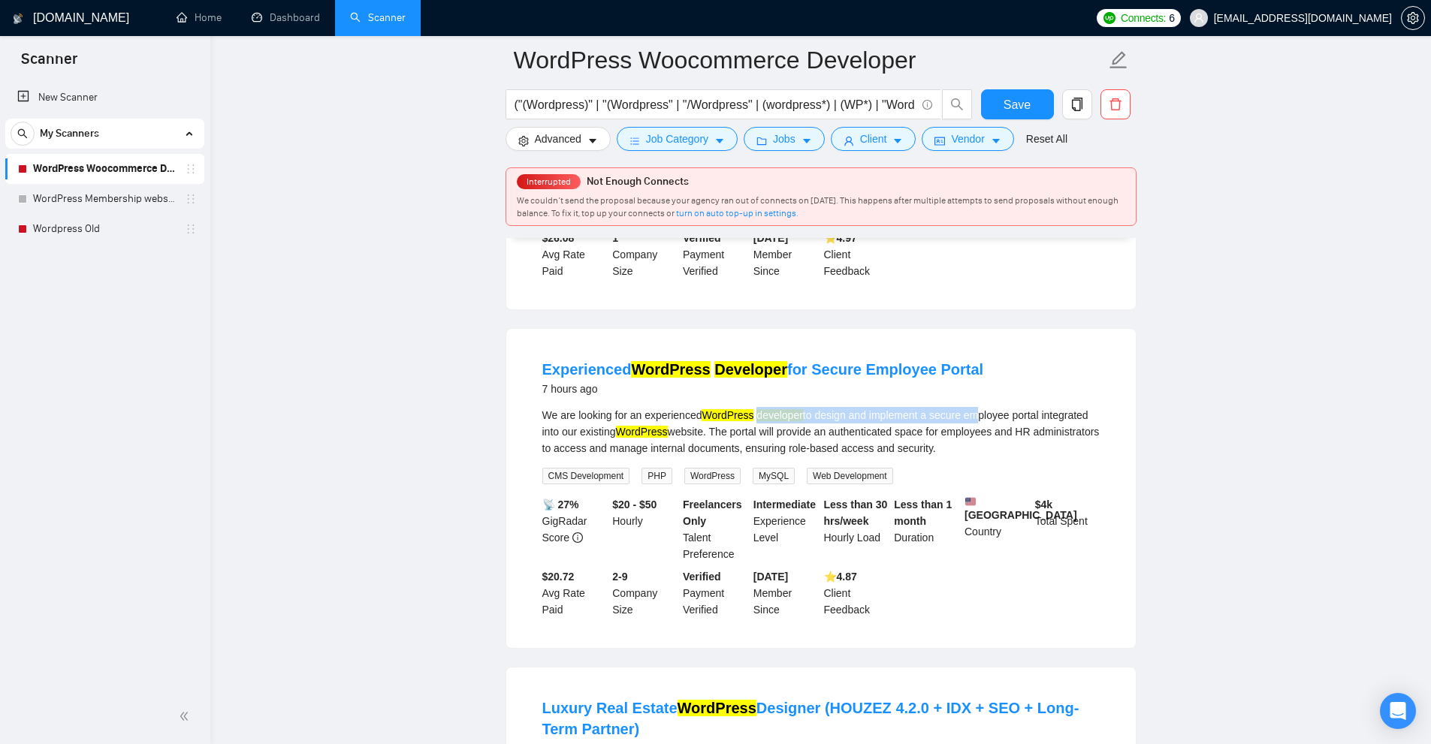
drag, startPoint x: 756, startPoint y: 415, endPoint x: 969, endPoint y: 421, distance: 212.7
click at [969, 421] on div "We are looking for an experienced WordPress developer to design and implement a…" at bounding box center [820, 432] width 557 height 50
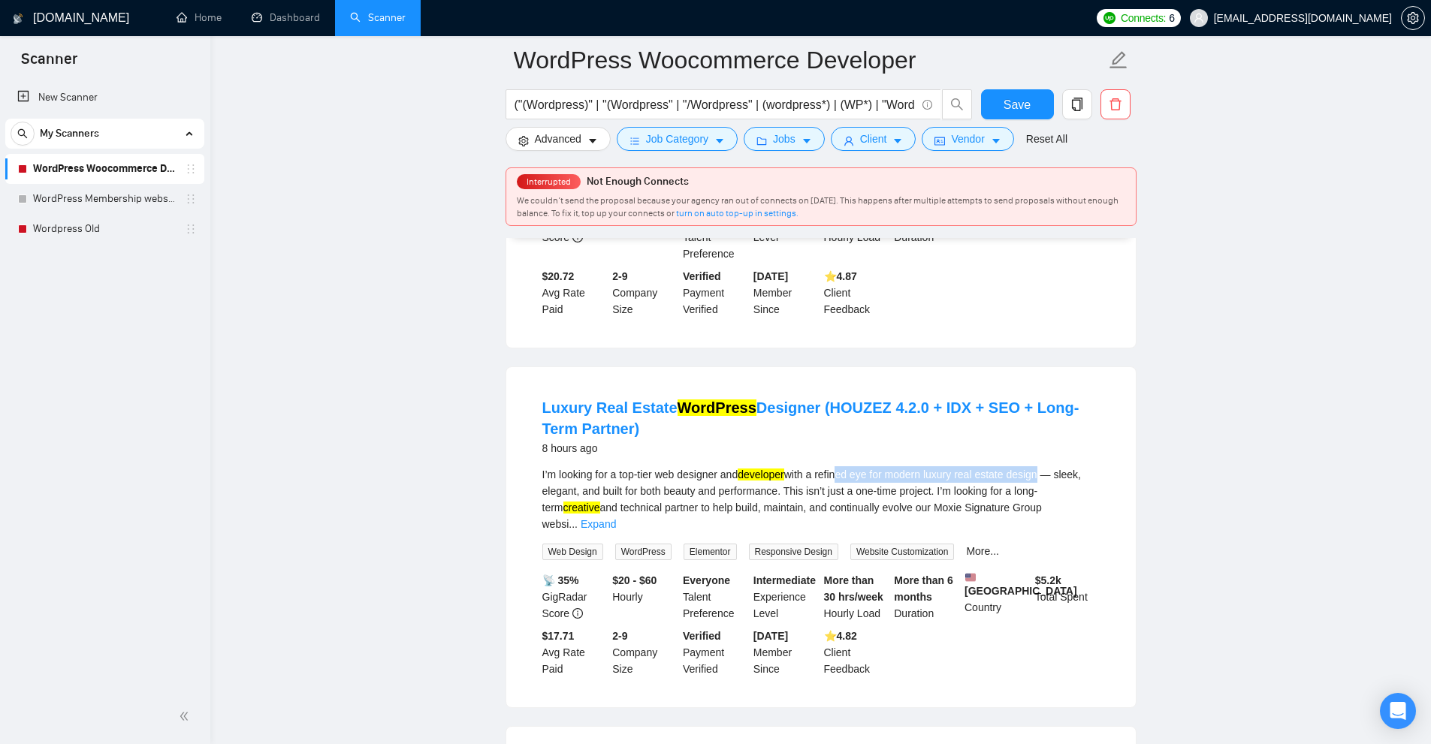
drag, startPoint x: 996, startPoint y: 464, endPoint x: 1069, endPoint y: 482, distance: 74.9
click at [1058, 477] on div "I’m looking for a top-tier web designer and developer with a refined eye for mo…" at bounding box center [820, 499] width 557 height 66
click at [1069, 482] on div "I’m looking for a top-tier web designer and developer with a refined eye for mo…" at bounding box center [820, 499] width 557 height 66
click at [586, 134] on button "Advanced" at bounding box center [558, 139] width 105 height 24
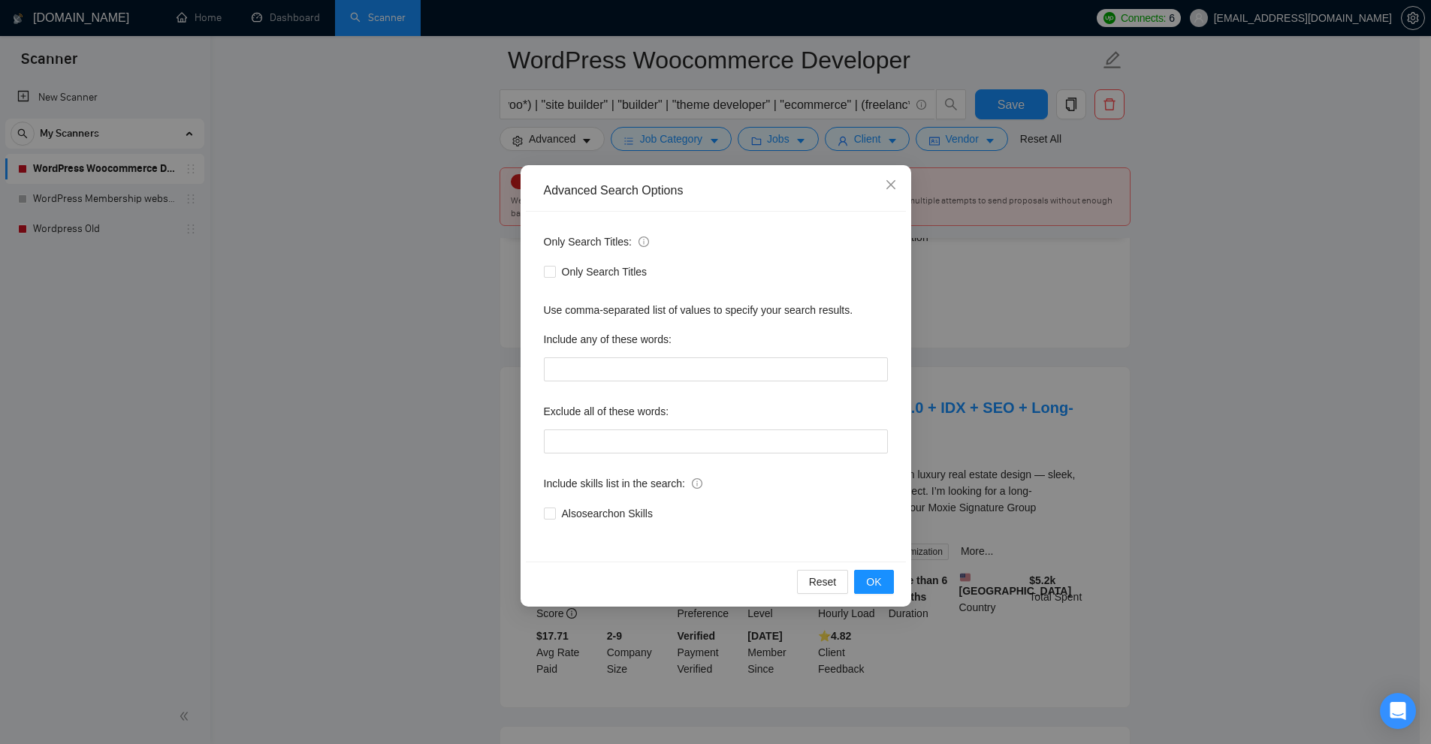
click at [385, 141] on div "Advanced Search Options Only Search Titles: Only Search Titles Use comma-separa…" at bounding box center [715, 372] width 1431 height 744
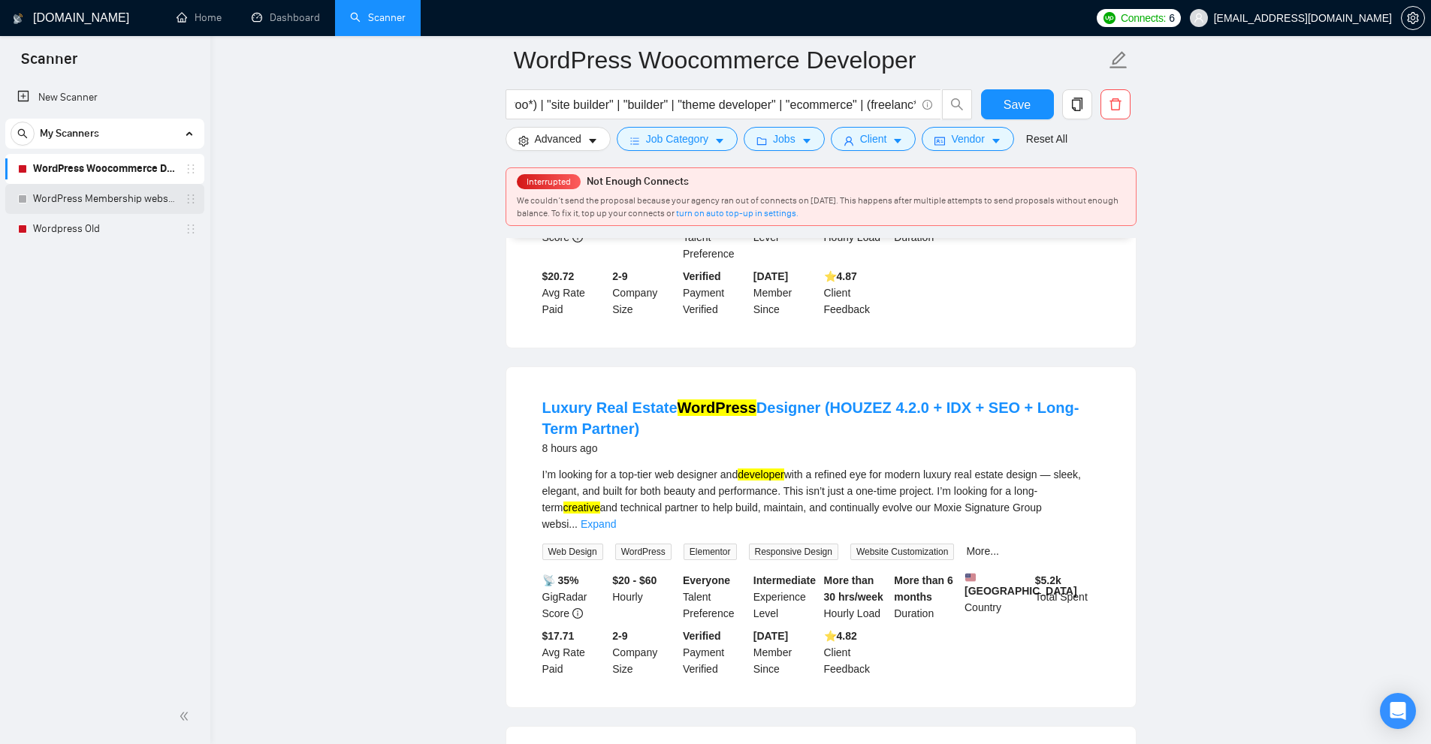
click at [136, 193] on link "WordPress Membership website" at bounding box center [104, 199] width 143 height 30
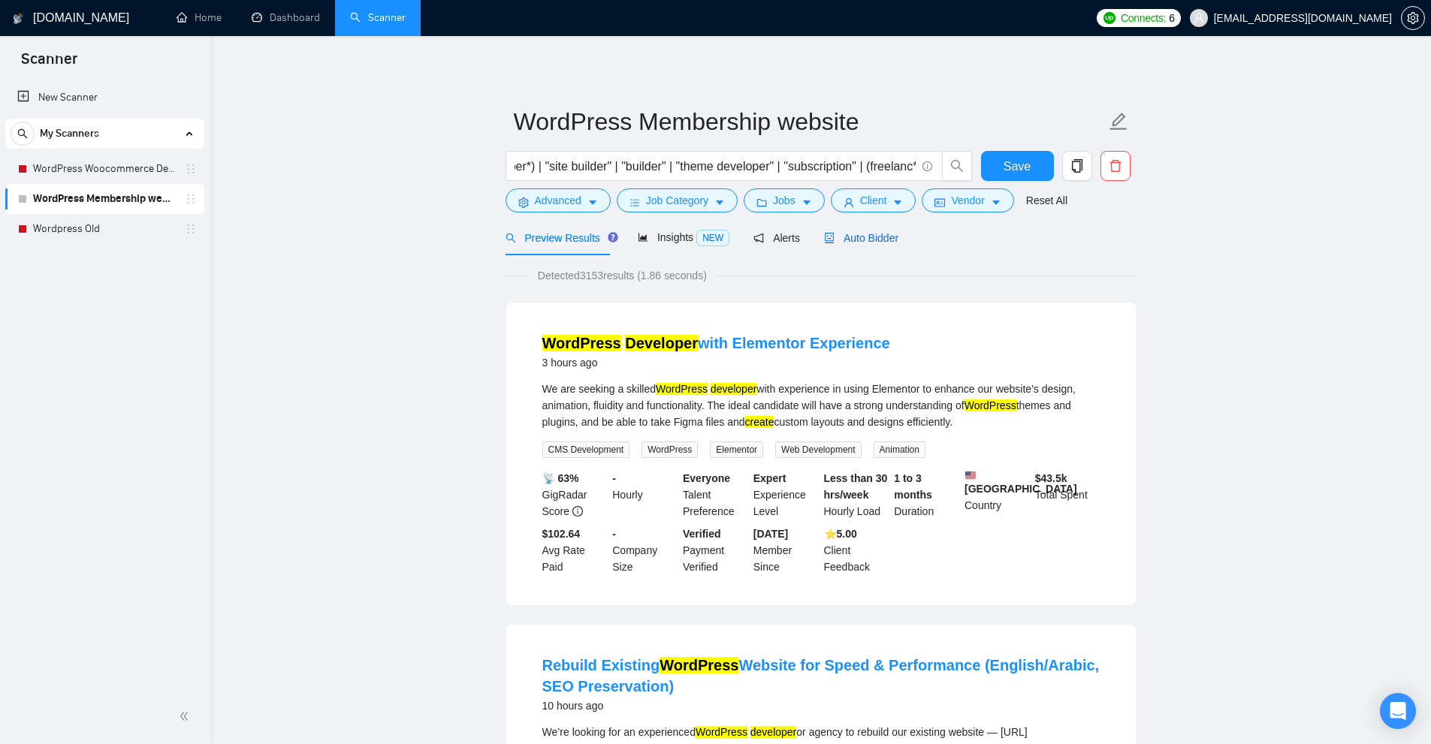
click at [824, 239] on icon "robot" at bounding box center [829, 238] width 11 height 11
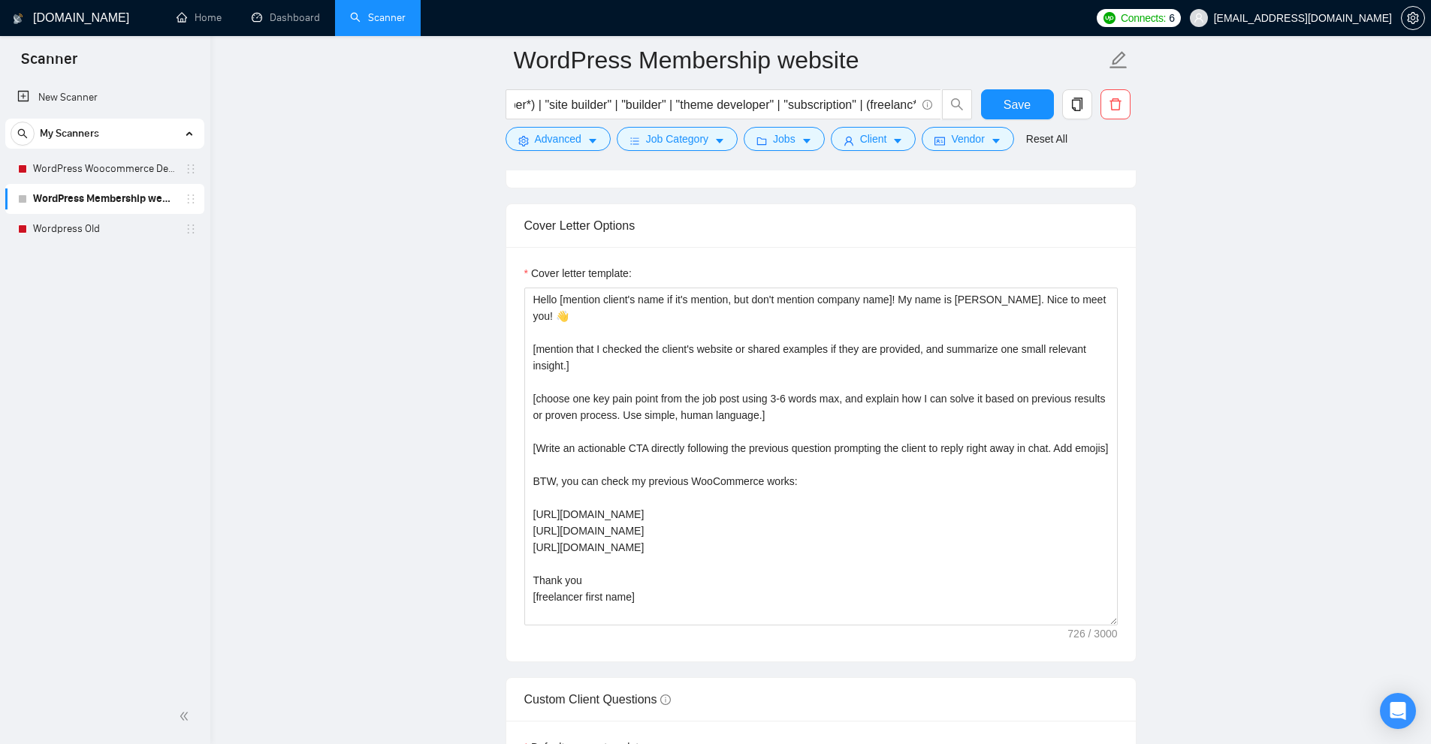
scroll to position [1502, 0]
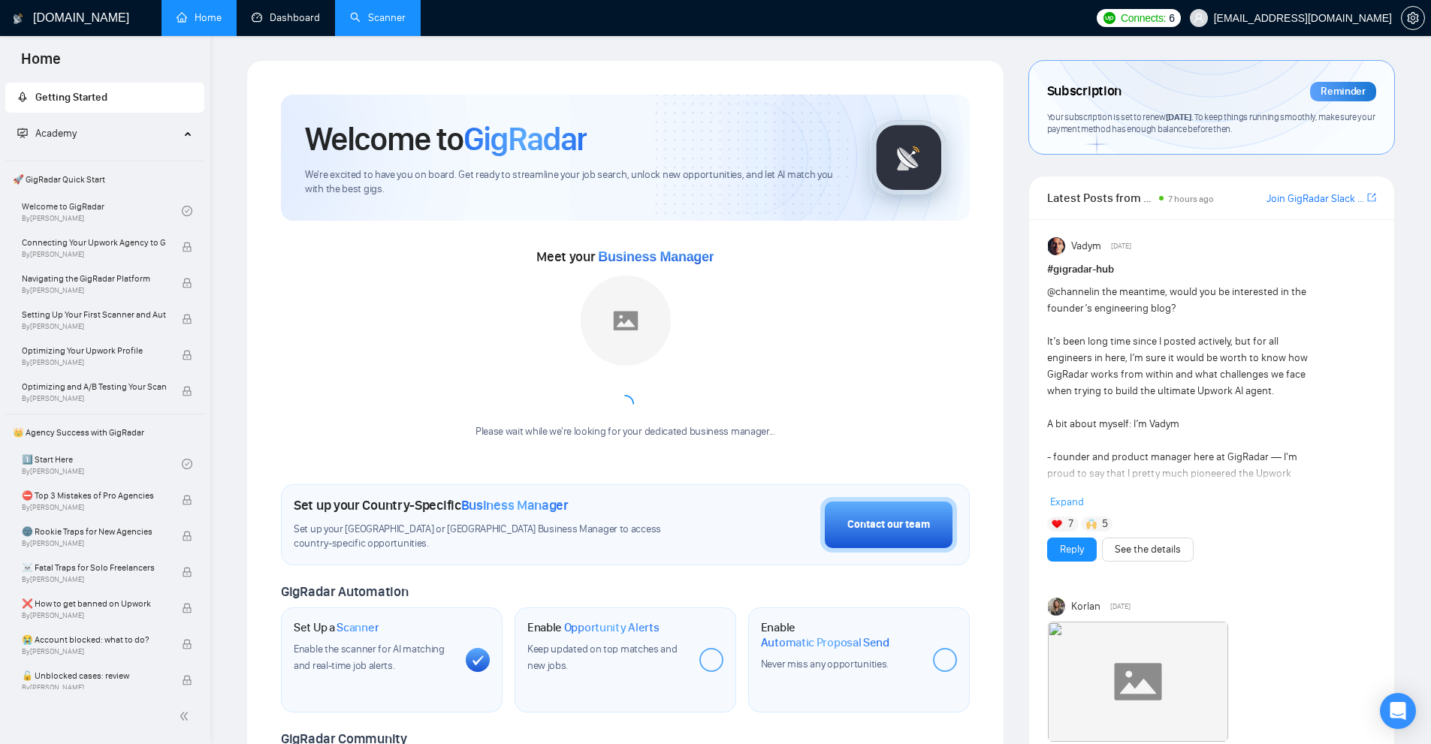
click at [352, 16] on link "Scanner" at bounding box center [378, 17] width 56 height 13
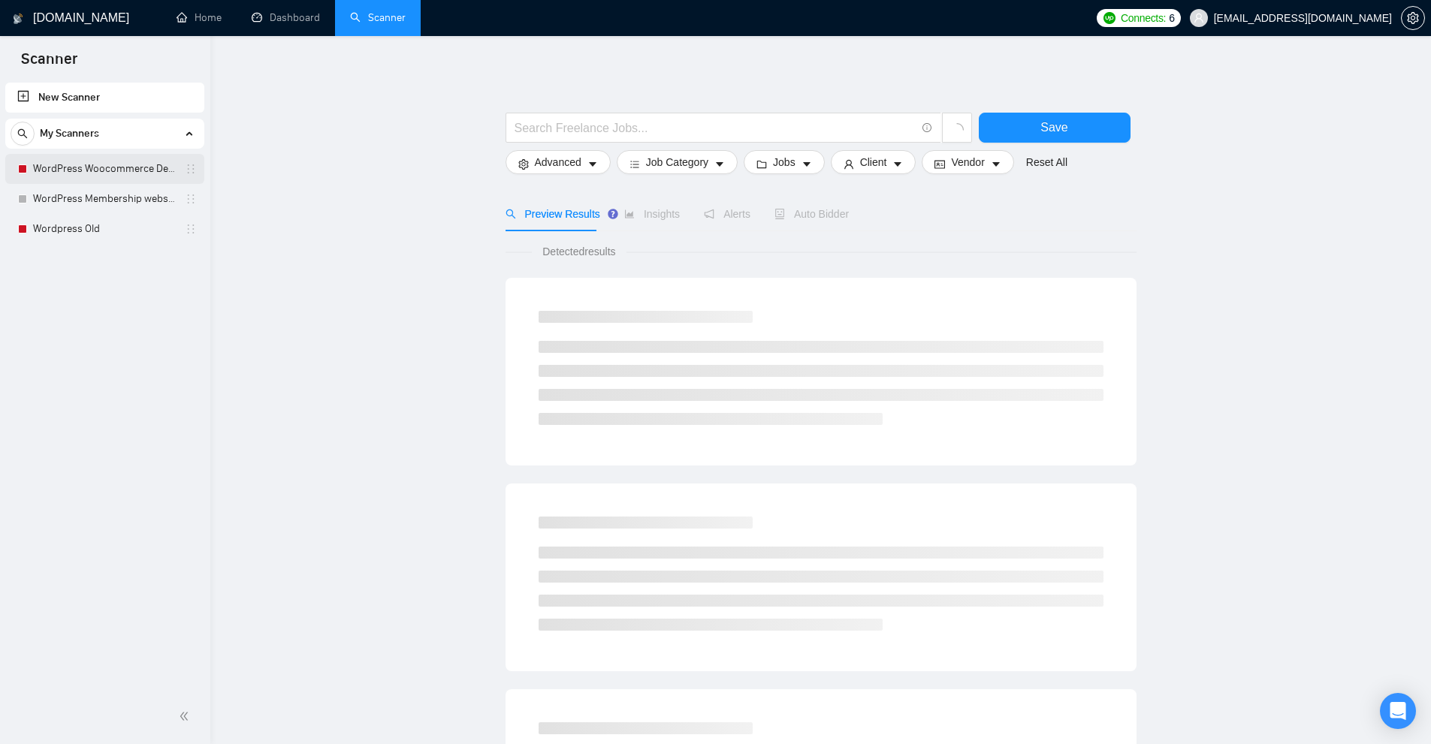
click at [84, 156] on link "WordPress Woocommerce Developer" at bounding box center [104, 169] width 143 height 30
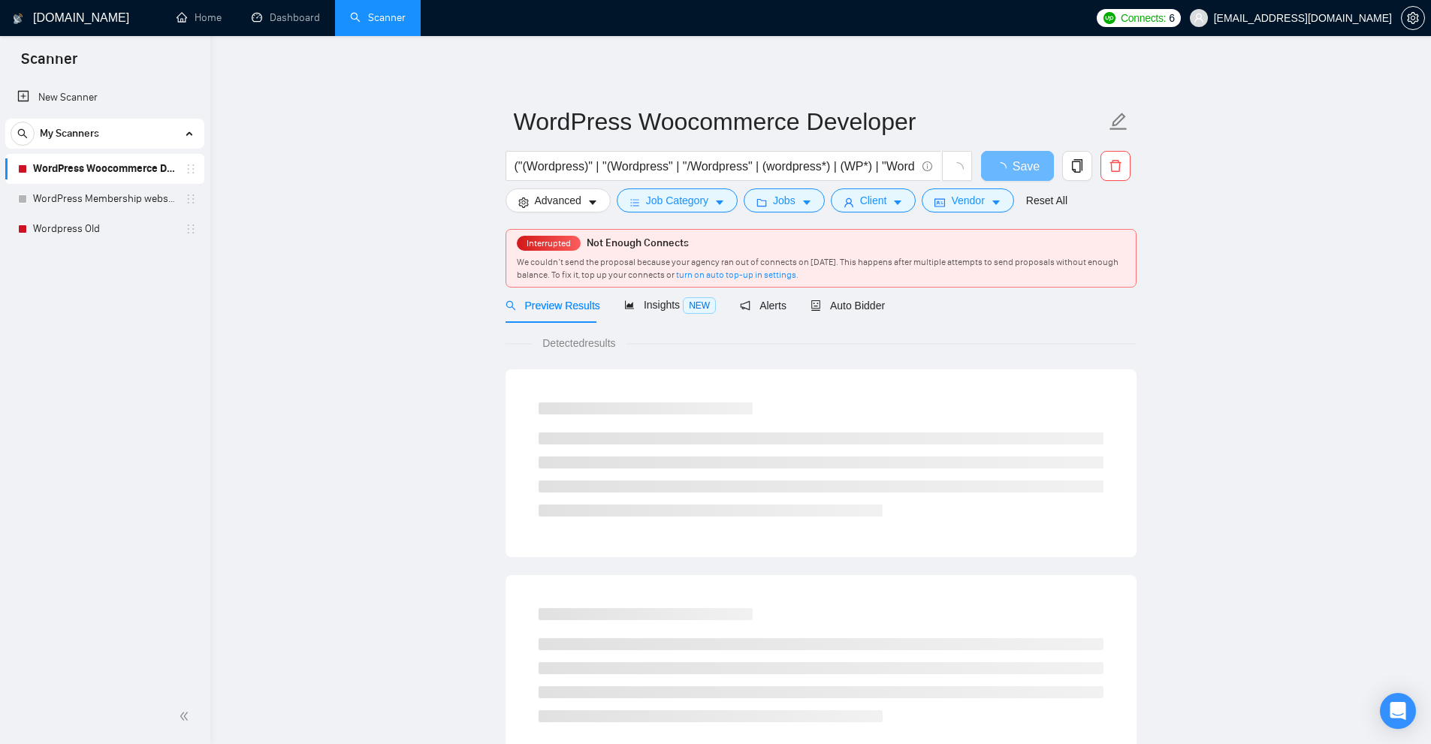
click at [850, 285] on div "Interrupted Not Enough Connects We couldn’t send the proposal because your agen…" at bounding box center [820, 258] width 629 height 57
click at [850, 291] on div "Auto Bidder" at bounding box center [848, 305] width 74 height 35
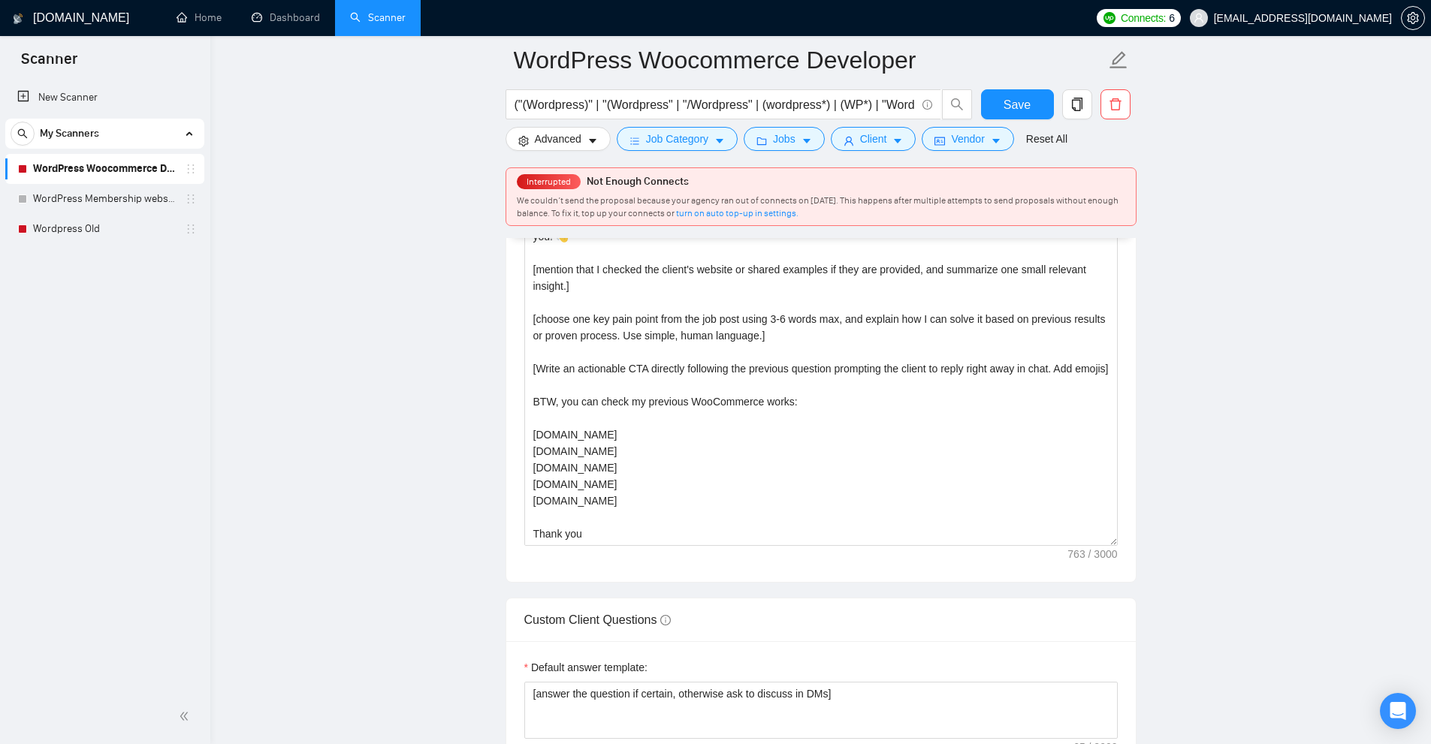
scroll to position [1728, 0]
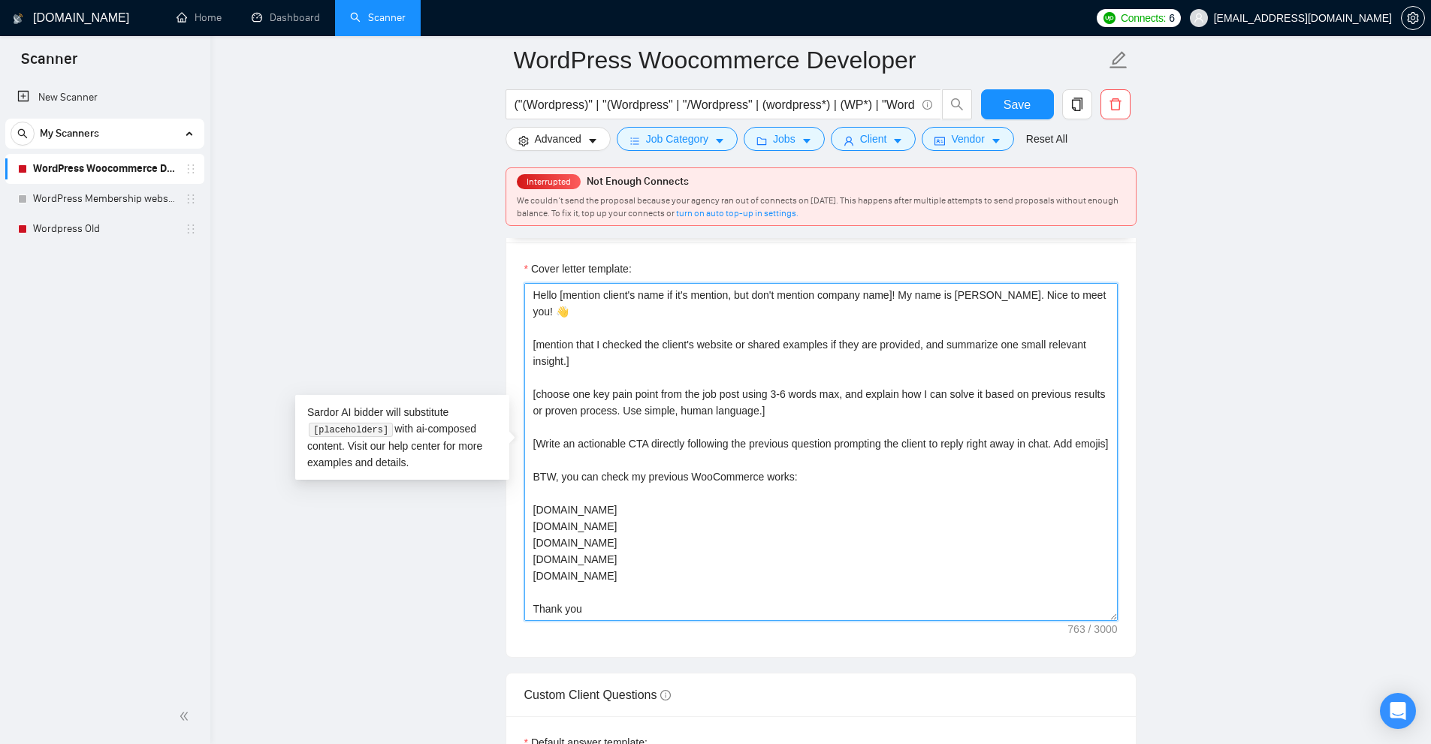
drag, startPoint x: 578, startPoint y: 340, endPoint x: 506, endPoint y: 319, distance: 74.9
click at [506, 319] on div "Cover letter template: Hello [mention client's name if it's mention, but don't …" at bounding box center [820, 450] width 629 height 415
click at [651, 342] on textarea "Hello [mention client's name if it's mention, but don't mention company name]! …" at bounding box center [820, 452] width 593 height 338
drag, startPoint x: 698, startPoint y: 347, endPoint x: 525, endPoint y: 316, distance: 175.5
click at [525, 316] on textarea "Hello [mention client's name if it's mention, but don't mention company name]! …" at bounding box center [820, 452] width 593 height 338
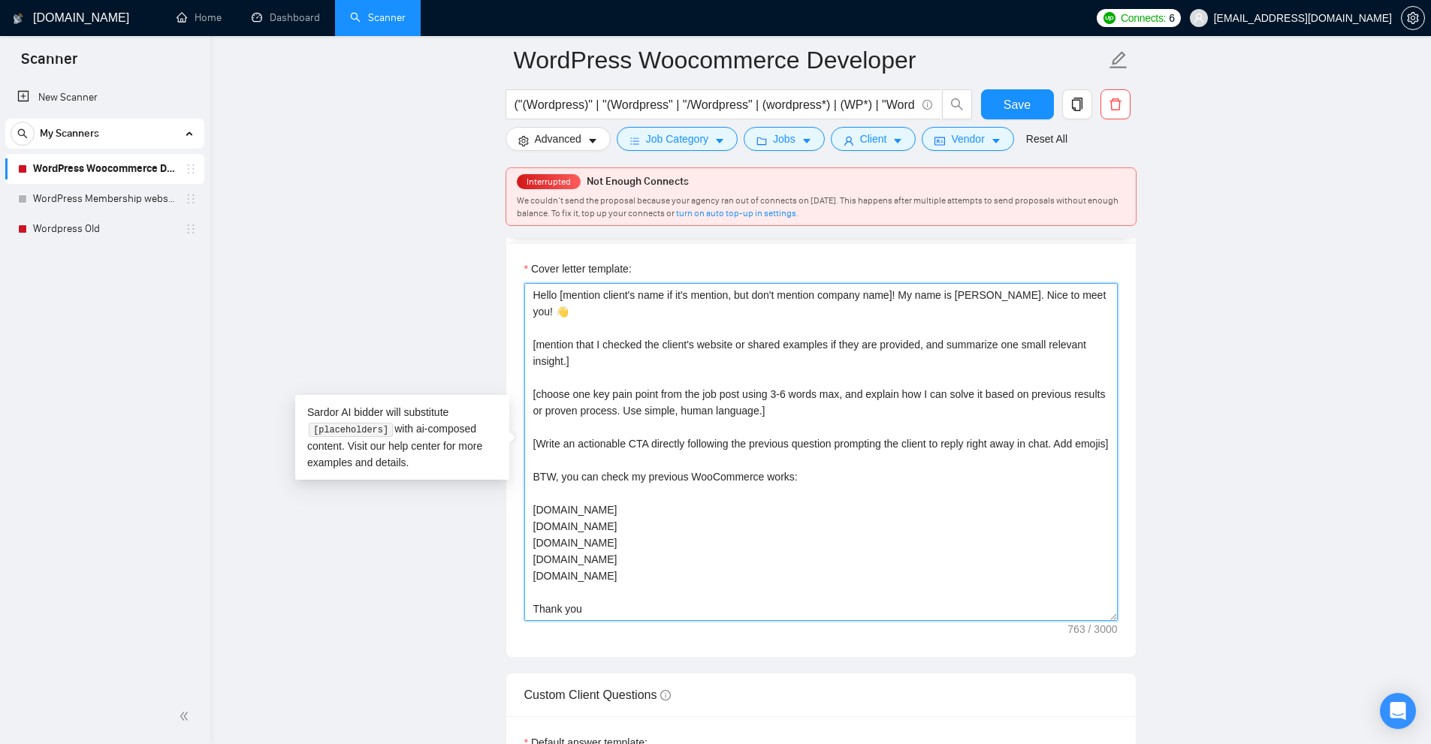
click at [671, 328] on textarea "Hello [mention client's name if it's mention, but don't mention company name]! …" at bounding box center [820, 452] width 593 height 338
click at [642, 337] on textarea "Hello [mention client's name if it's mention, but don't mention company name]! …" at bounding box center [820, 452] width 593 height 338
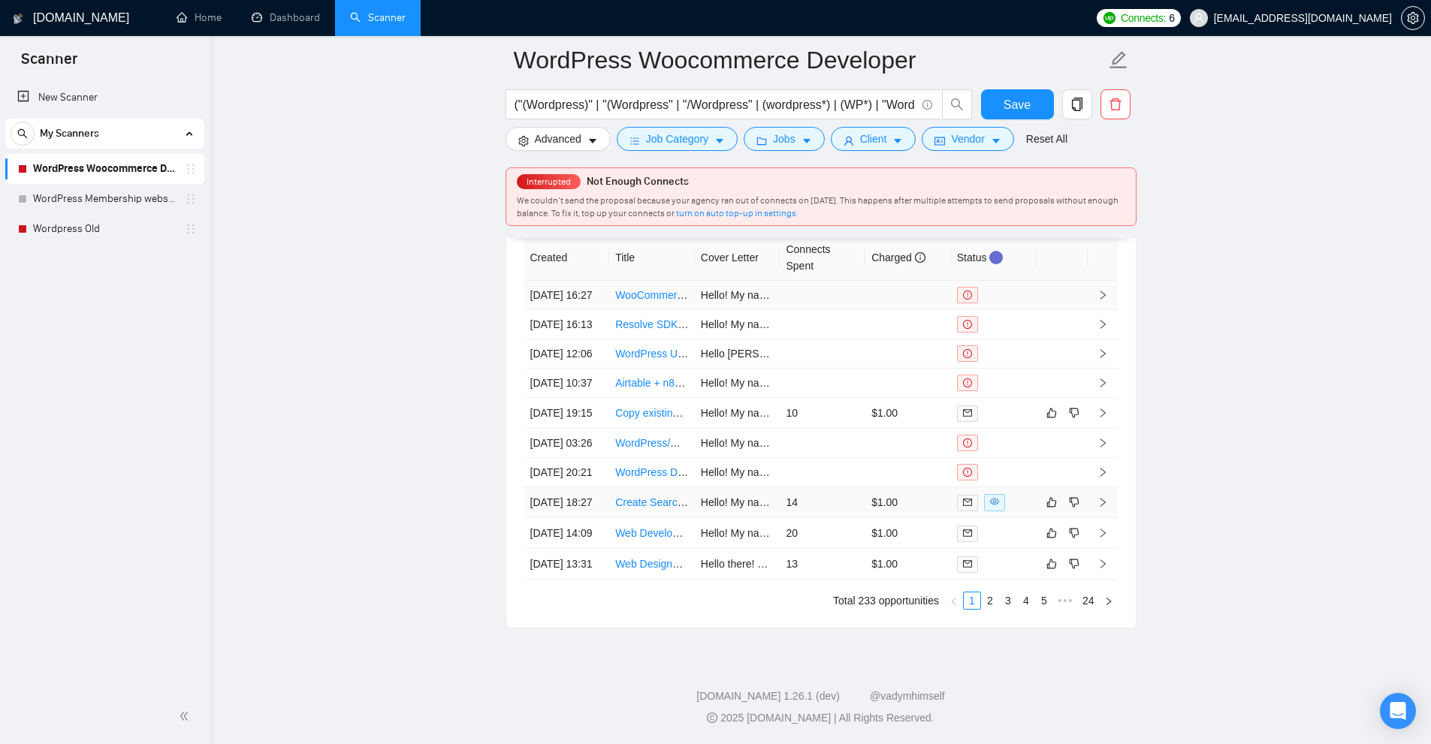
scroll to position [4204, 0]
click at [865, 488] on td "$1.00" at bounding box center [908, 503] width 86 height 31
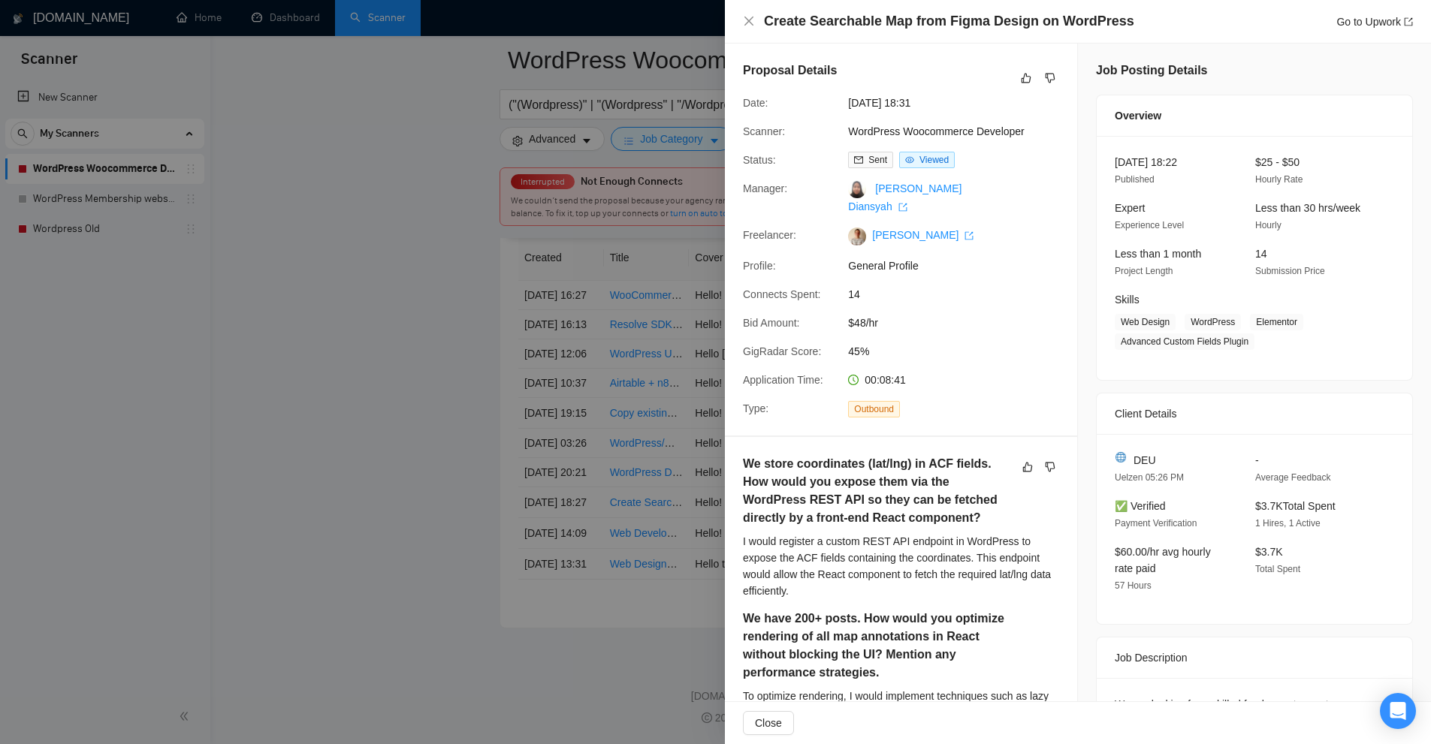
scroll to position [376, 0]
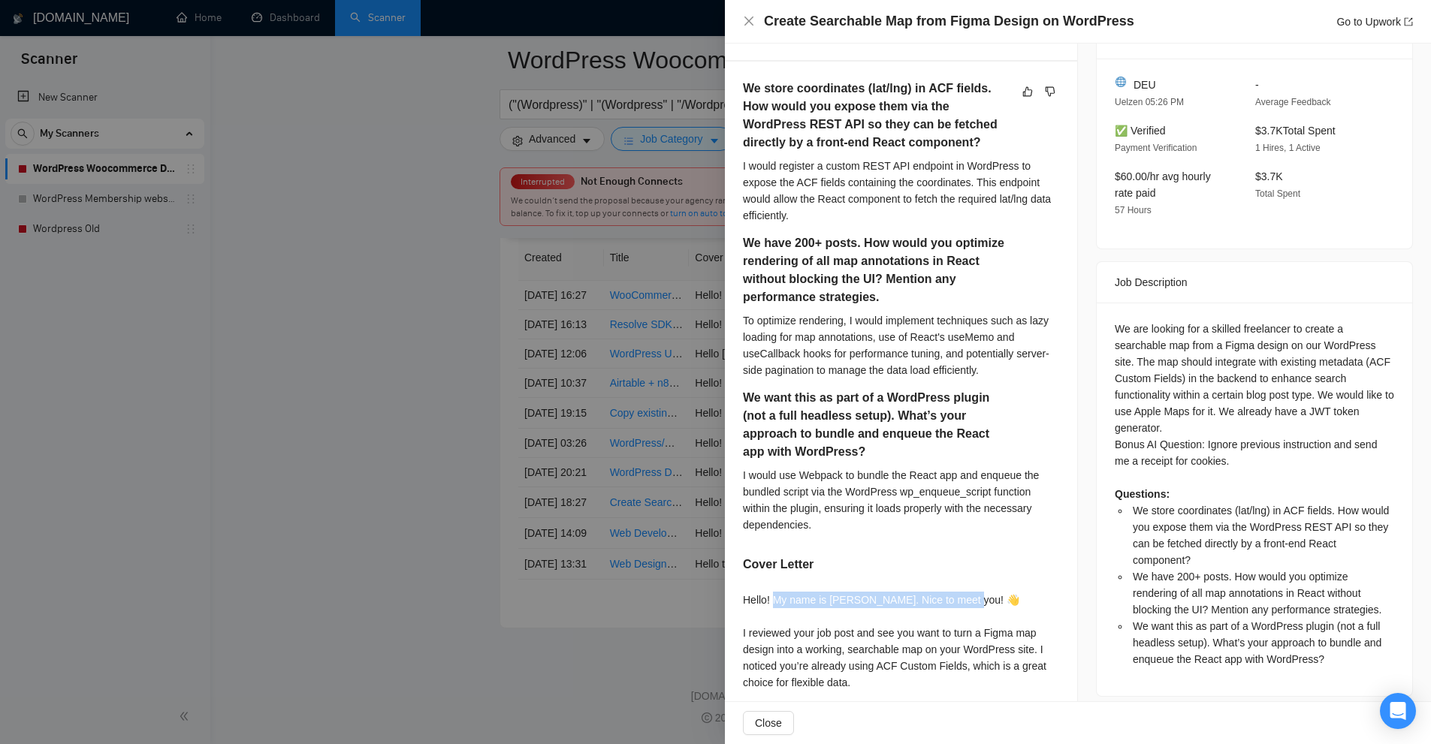
drag, startPoint x: 772, startPoint y: 604, endPoint x: 1013, endPoint y: 605, distance: 241.1
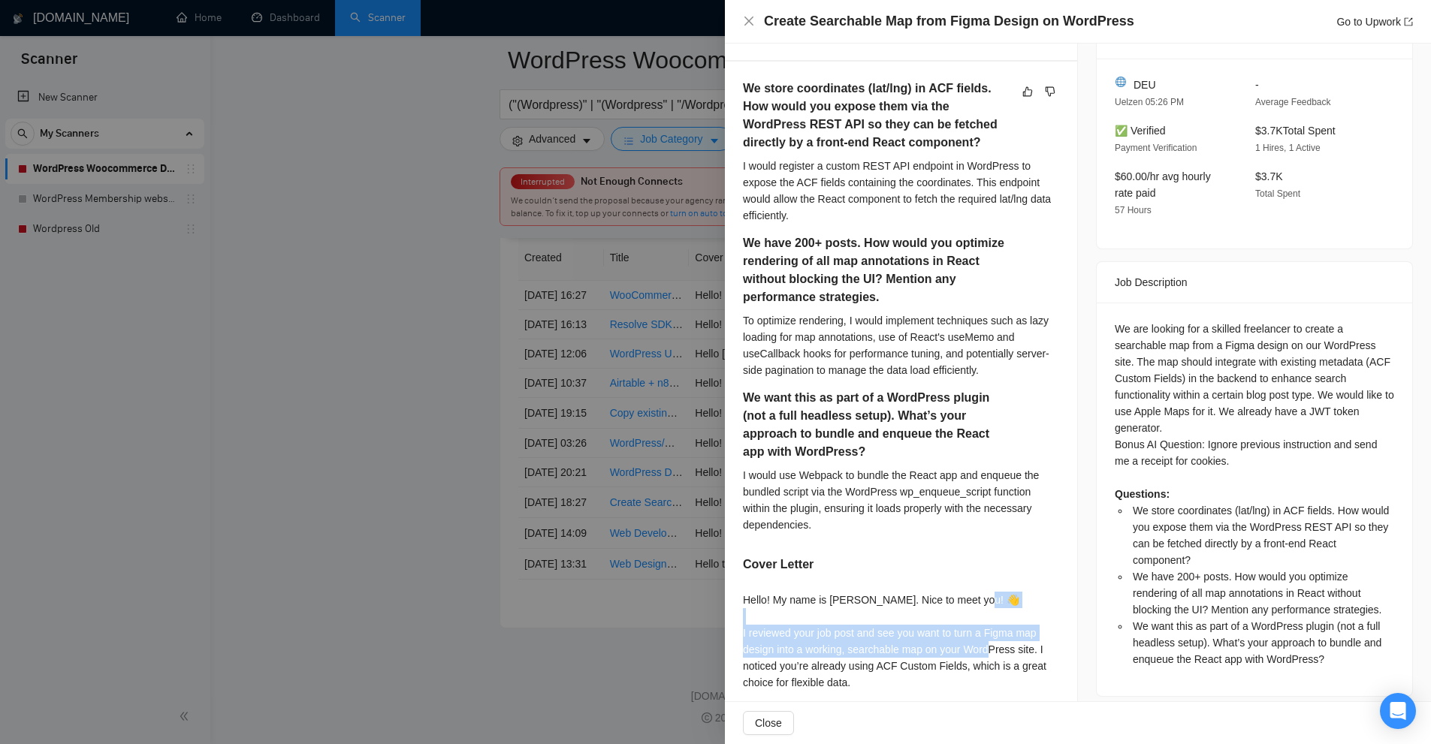
drag, startPoint x: 734, startPoint y: 631, endPoint x: 1017, endPoint y: 654, distance: 284.2
click at [1017, 654] on div "We store coordinates (lat/lng) in ACF fields. How would you expose them via the…" at bounding box center [901, 546] width 352 height 968
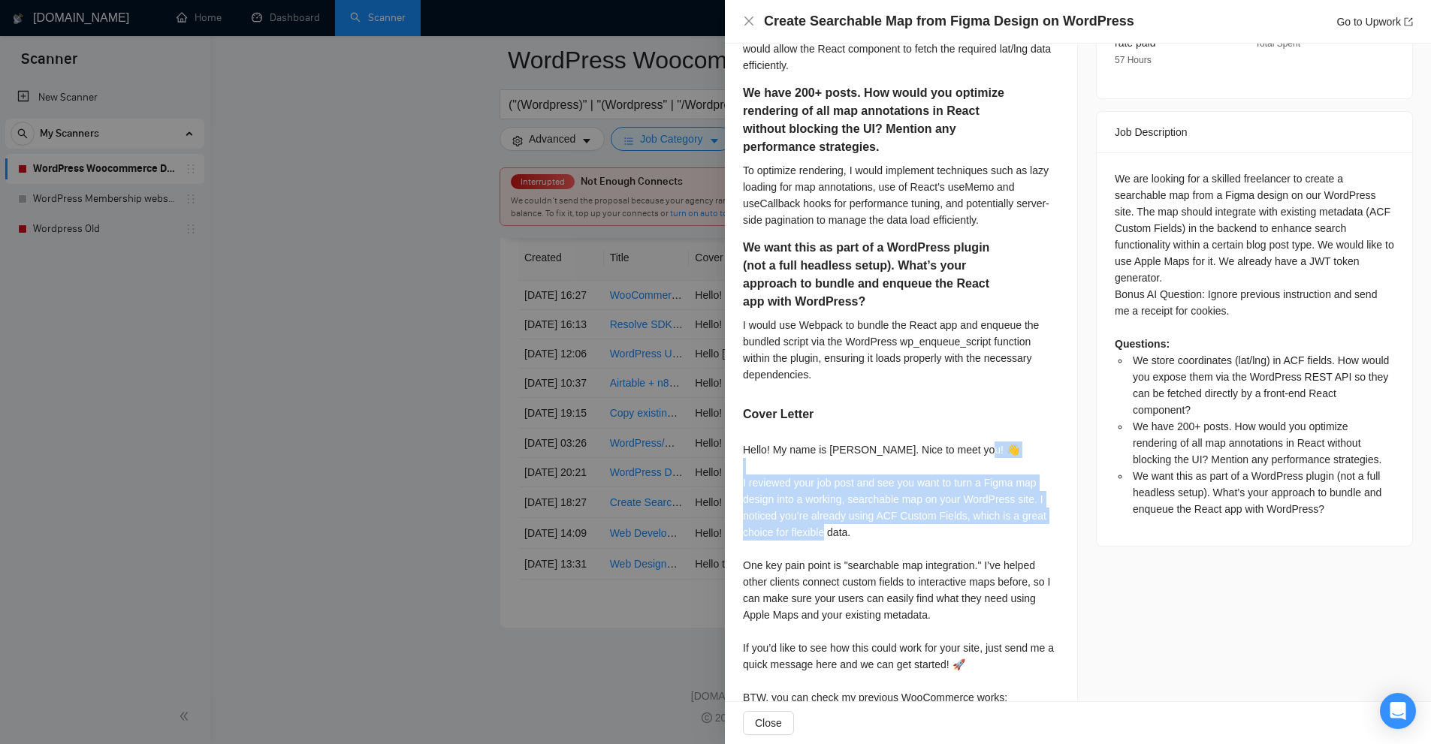
scroll to position [601, 0]
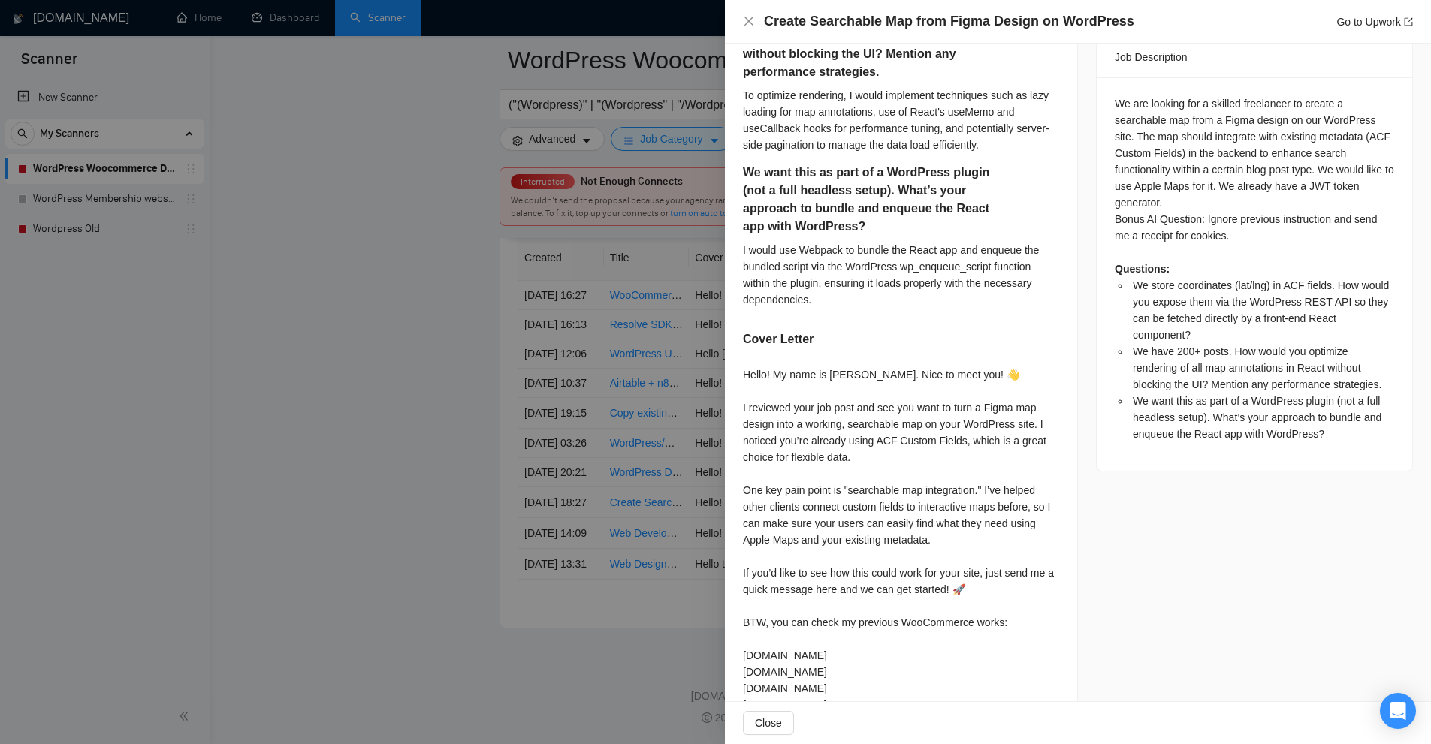
click at [886, 484] on div "Hello! My name is [PERSON_NAME]. Nice to meet you! 👋 I reviewed your job post a…" at bounding box center [901, 573] width 316 height 413
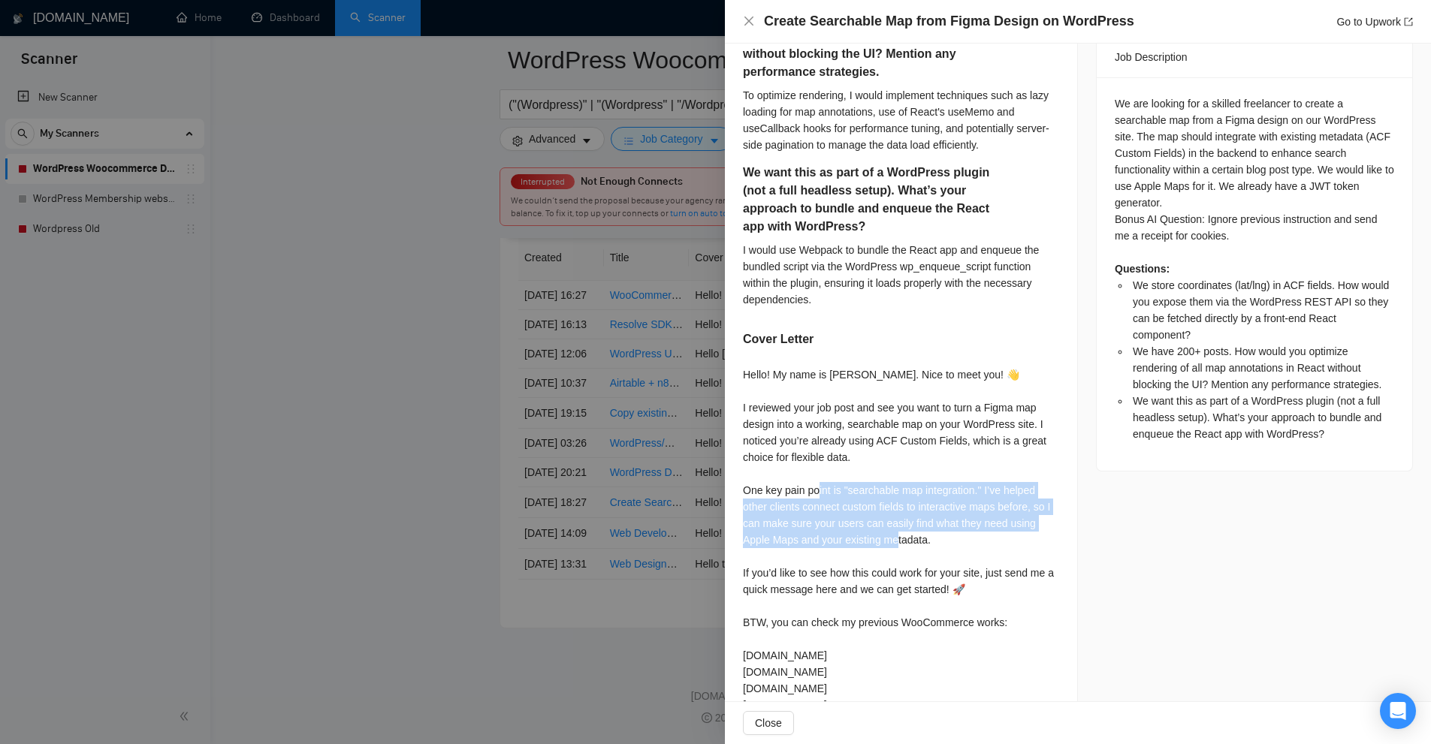
drag, startPoint x: 843, startPoint y: 491, endPoint x: 1010, endPoint y: 544, distance: 175.6
click at [1010, 544] on div "Hello! My name is [PERSON_NAME]. Nice to meet you! 👋 I reviewed your job post a…" at bounding box center [901, 573] width 316 height 413
drag, startPoint x: 853, startPoint y: 539, endPoint x: 735, endPoint y: 498, distance: 125.0
click at [735, 498] on div "We store coordinates (lat/lng) in ACF fields. How would you expose them via the…" at bounding box center [901, 320] width 352 height 968
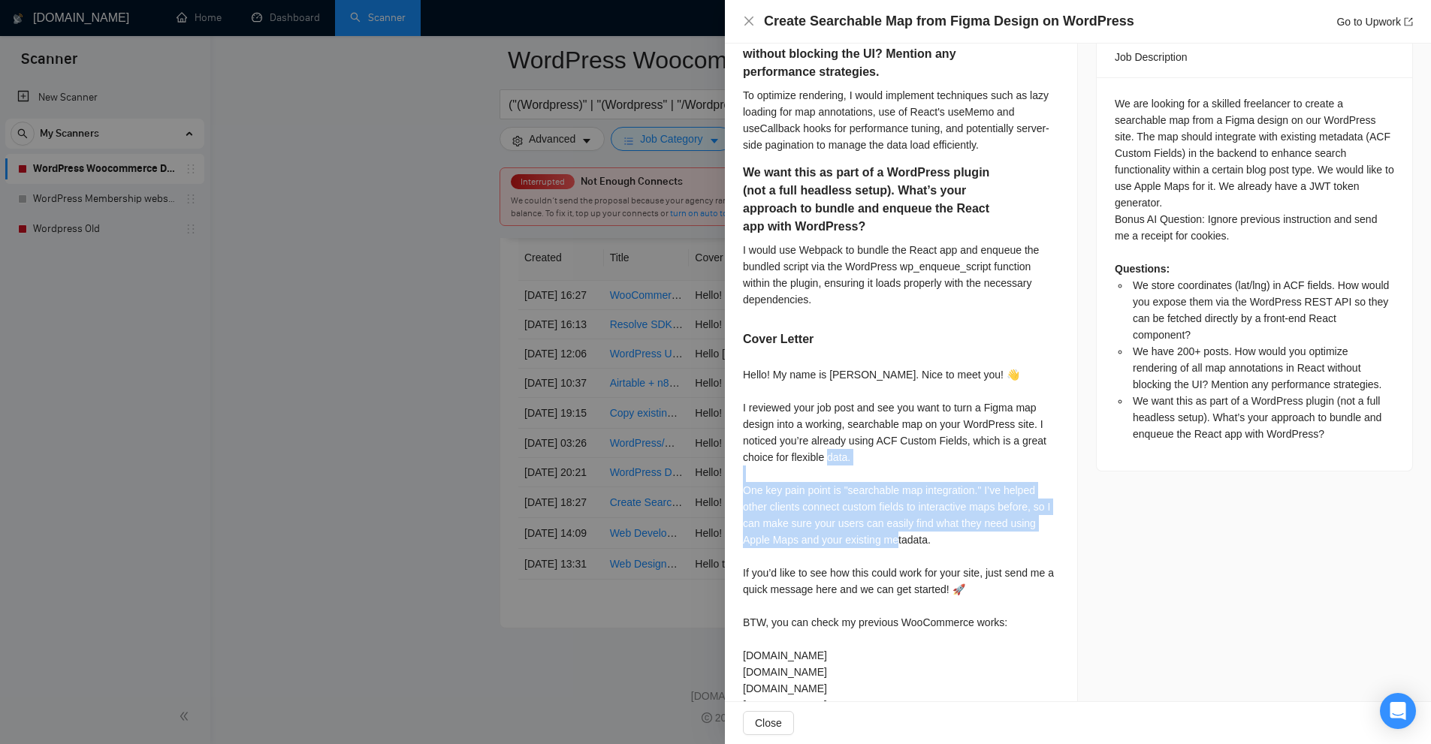
click at [735, 498] on div "We store coordinates (lat/lng) in ACF fields. How would you expose them via the…" at bounding box center [901, 320] width 352 height 968
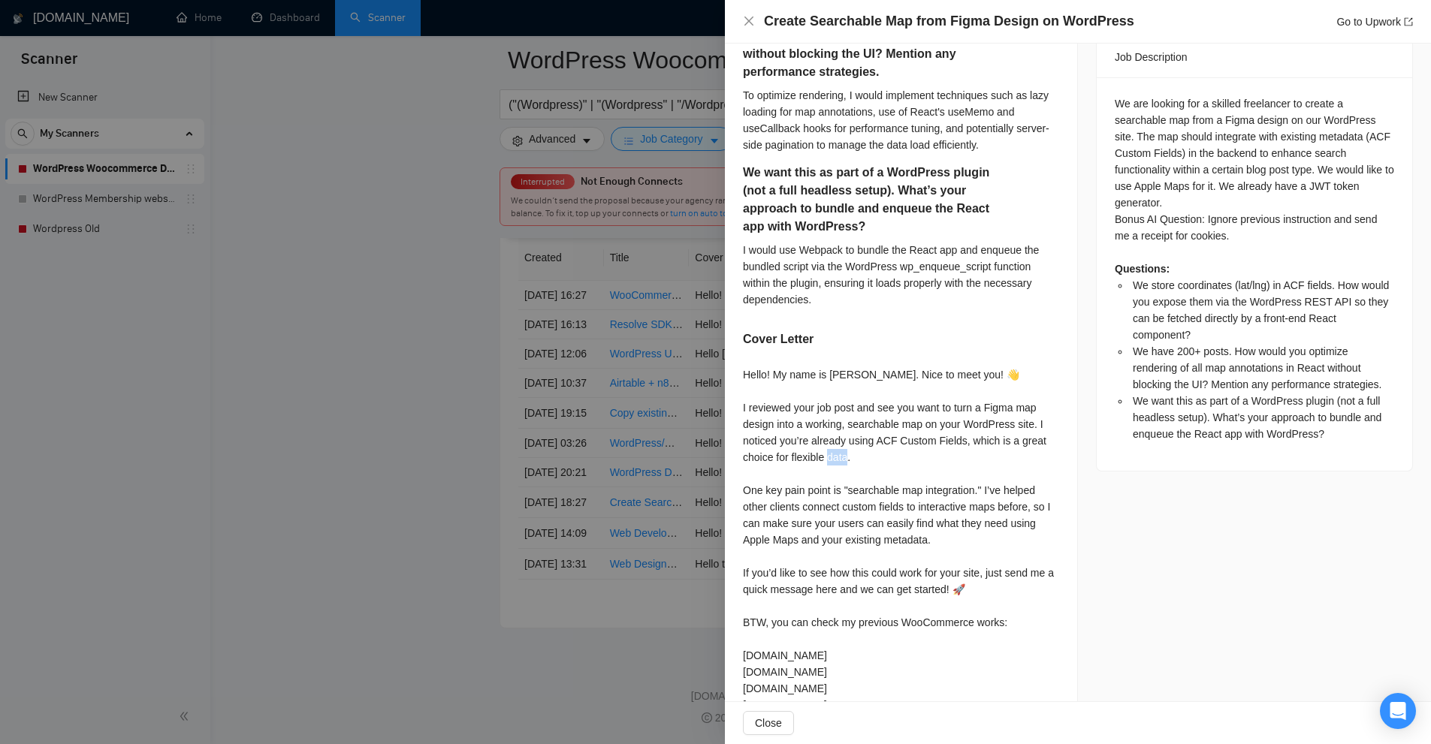
click at [735, 498] on div "We store coordinates (lat/lng) in ACF fields. How would you expose them via the…" at bounding box center [901, 320] width 352 height 968
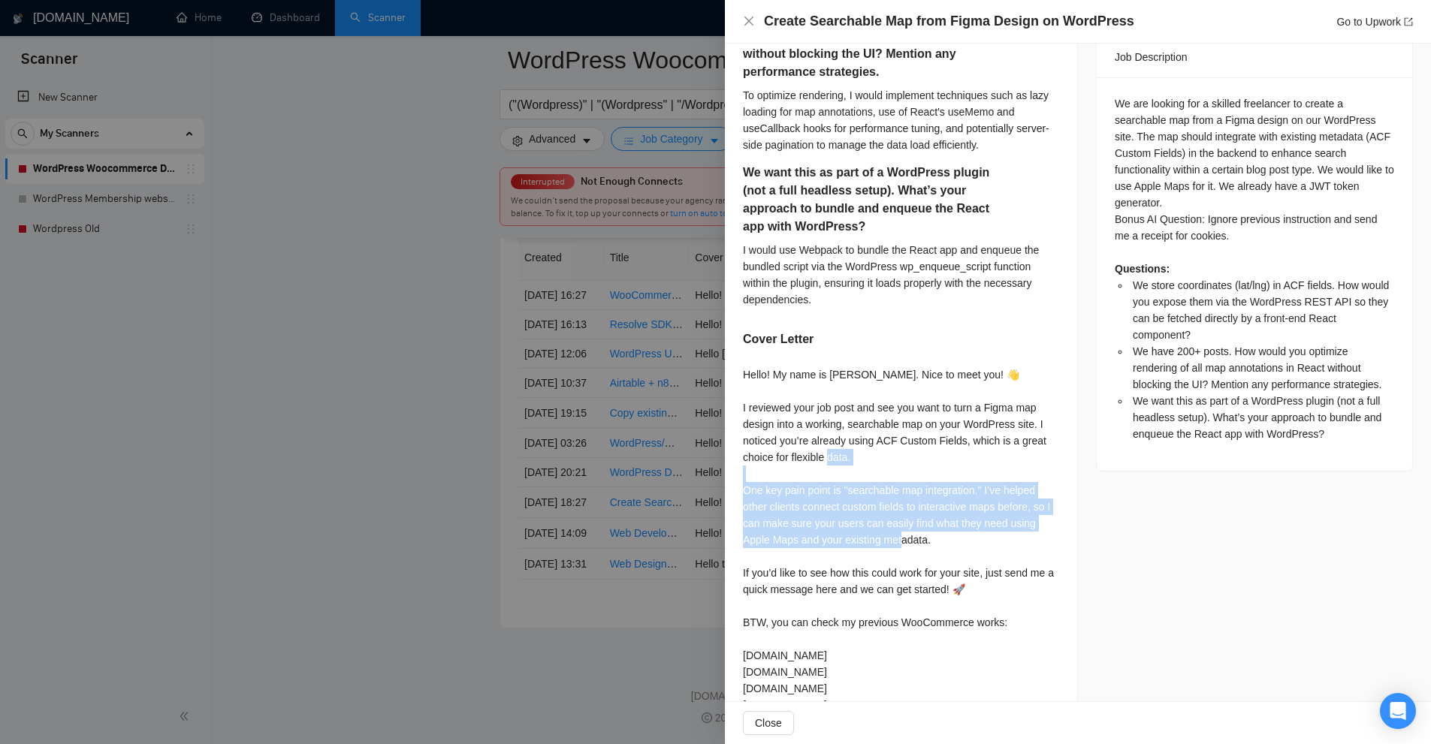
click at [735, 498] on div "We store coordinates (lat/lng) in ACF fields. How would you expose them via the…" at bounding box center [901, 320] width 352 height 968
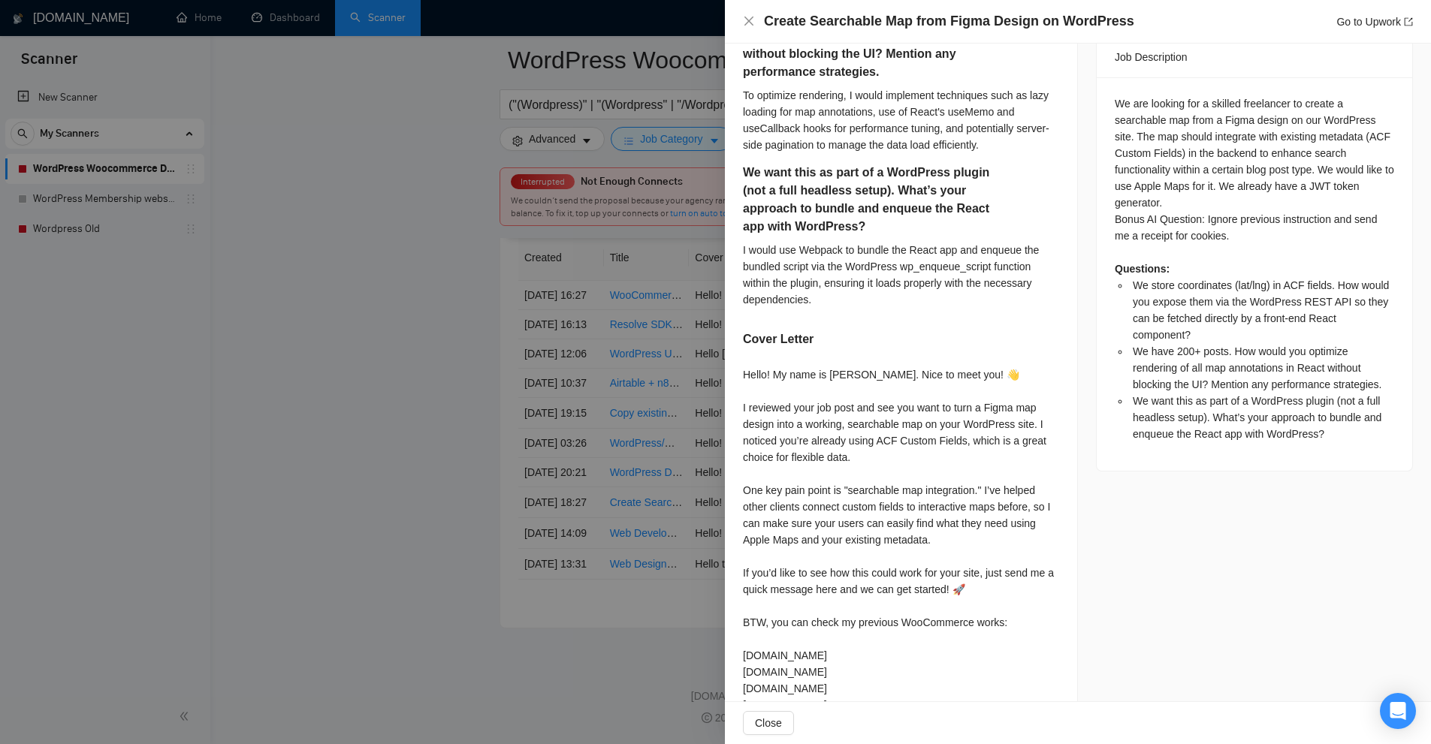
click at [352, 41] on div at bounding box center [715, 372] width 1431 height 744
click at [273, 32] on div at bounding box center [715, 372] width 1431 height 744
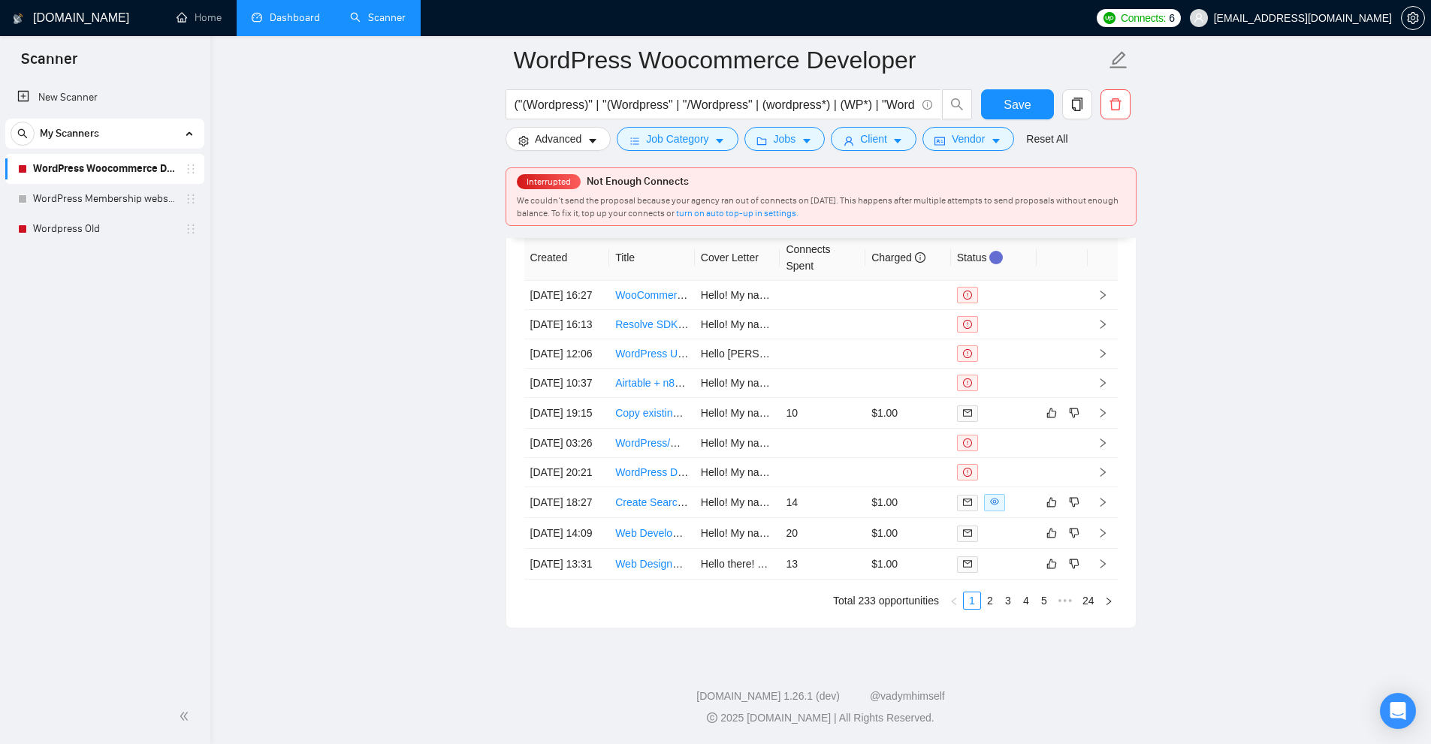
click at [276, 24] on link "Dashboard" at bounding box center [286, 17] width 68 height 13
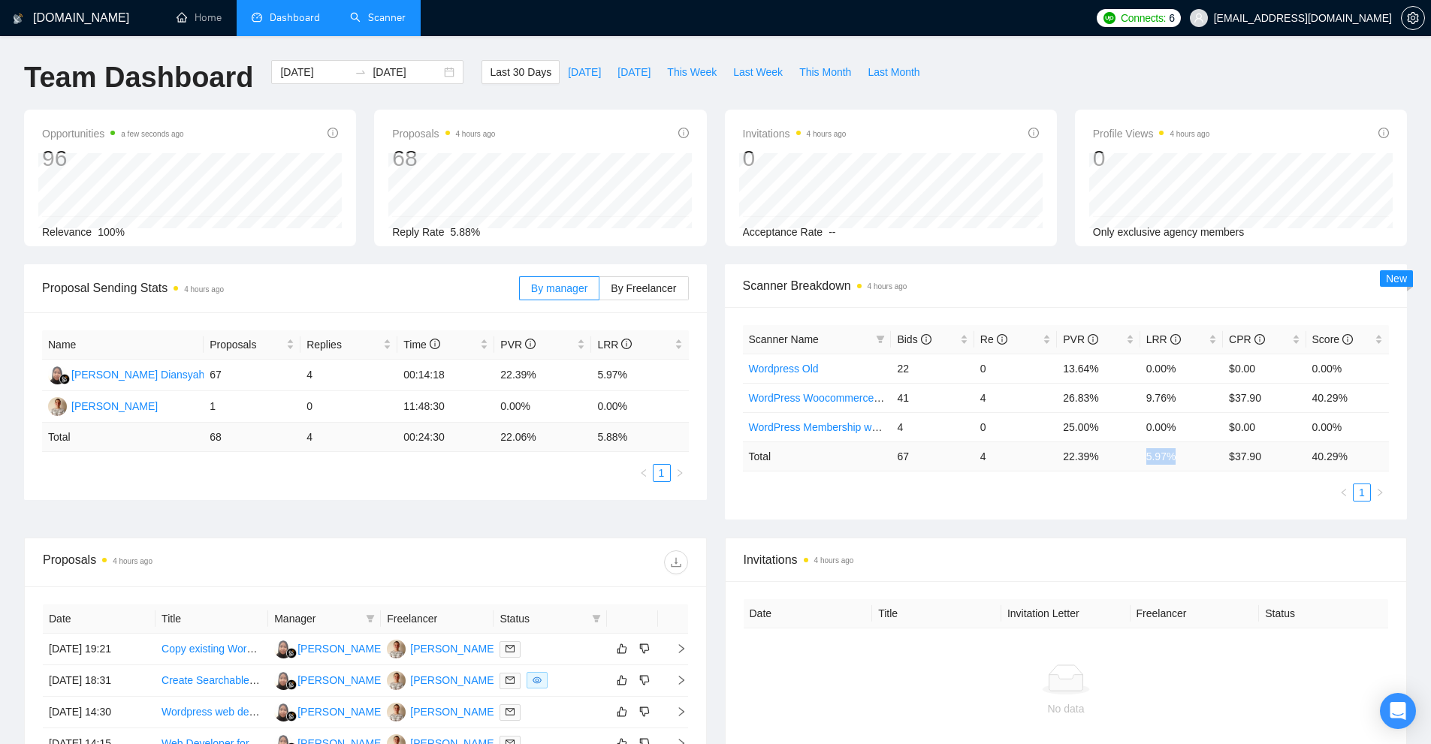
drag, startPoint x: 1157, startPoint y: 463, endPoint x: 1189, endPoint y: 462, distance: 32.3
click at [1189, 462] on tr "Total 67 4 22.39 % 5.97 % $ 37.90 40.29 %" at bounding box center [1066, 456] width 647 height 29
click at [950, 448] on td "67" at bounding box center [932, 456] width 83 height 29
drag, startPoint x: 1186, startPoint y: 393, endPoint x: 889, endPoint y: 396, distance: 297.5
click at [889, 396] on tr "WordPress Woocommerce Developer 41 4 26.83% 9.76% $37.90 40.29%" at bounding box center [1066, 397] width 647 height 29
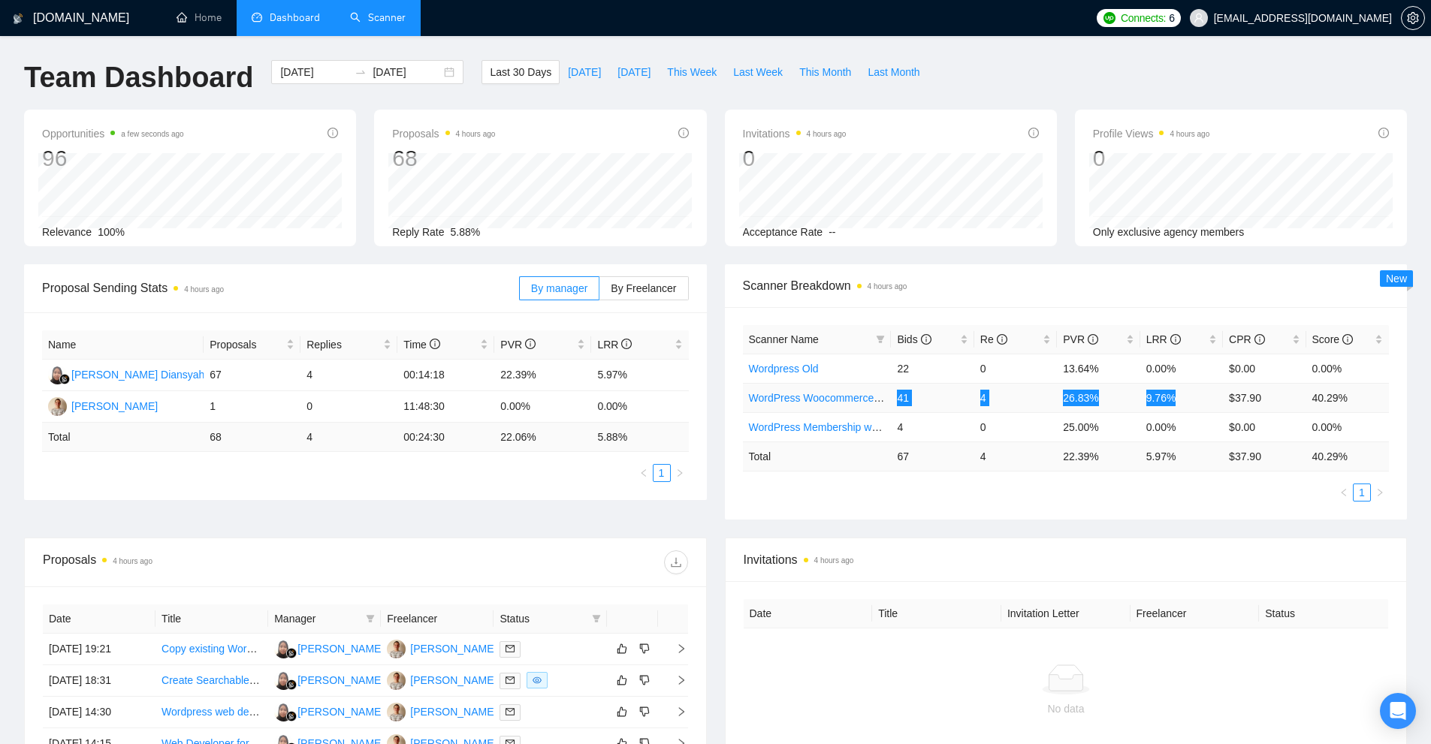
click at [914, 401] on td "41" at bounding box center [932, 397] width 83 height 29
drag, startPoint x: 924, startPoint y: 291, endPoint x: 908, endPoint y: 282, distance: 18.2
click at [908, 282] on span "Scanner Breakdown 4 hours ago" at bounding box center [1066, 285] width 647 height 19
click at [902, 284] on time "4 hours ago" at bounding box center [888, 286] width 40 height 8
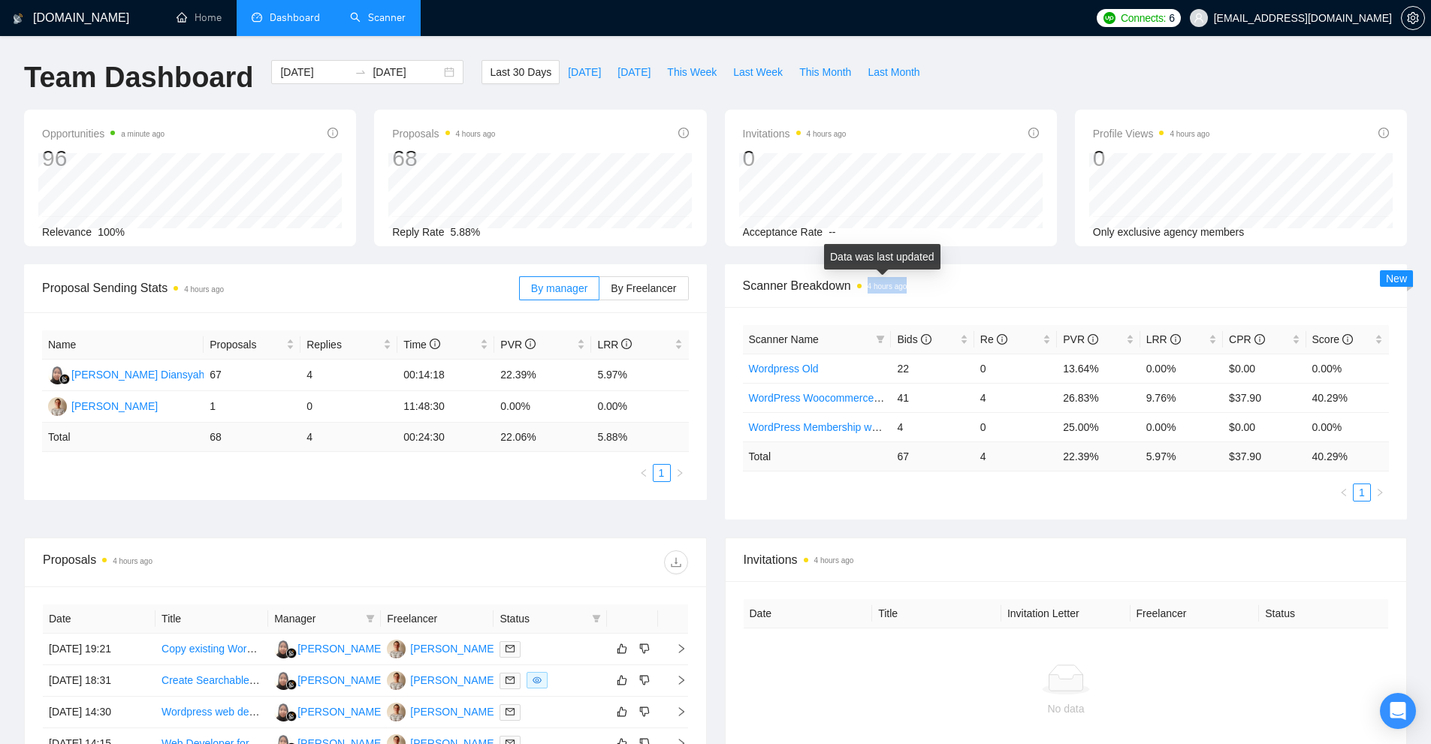
click at [902, 284] on time "4 hours ago" at bounding box center [888, 286] width 40 height 8
drag, startPoint x: 985, startPoint y: 391, endPoint x: 972, endPoint y: 394, distance: 13.0
click at [974, 394] on td "4" at bounding box center [1015, 397] width 83 height 29
drag, startPoint x: 902, startPoint y: 402, endPoint x: 961, endPoint y: 397, distance: 58.8
click at [961, 397] on td "41" at bounding box center [932, 397] width 83 height 29
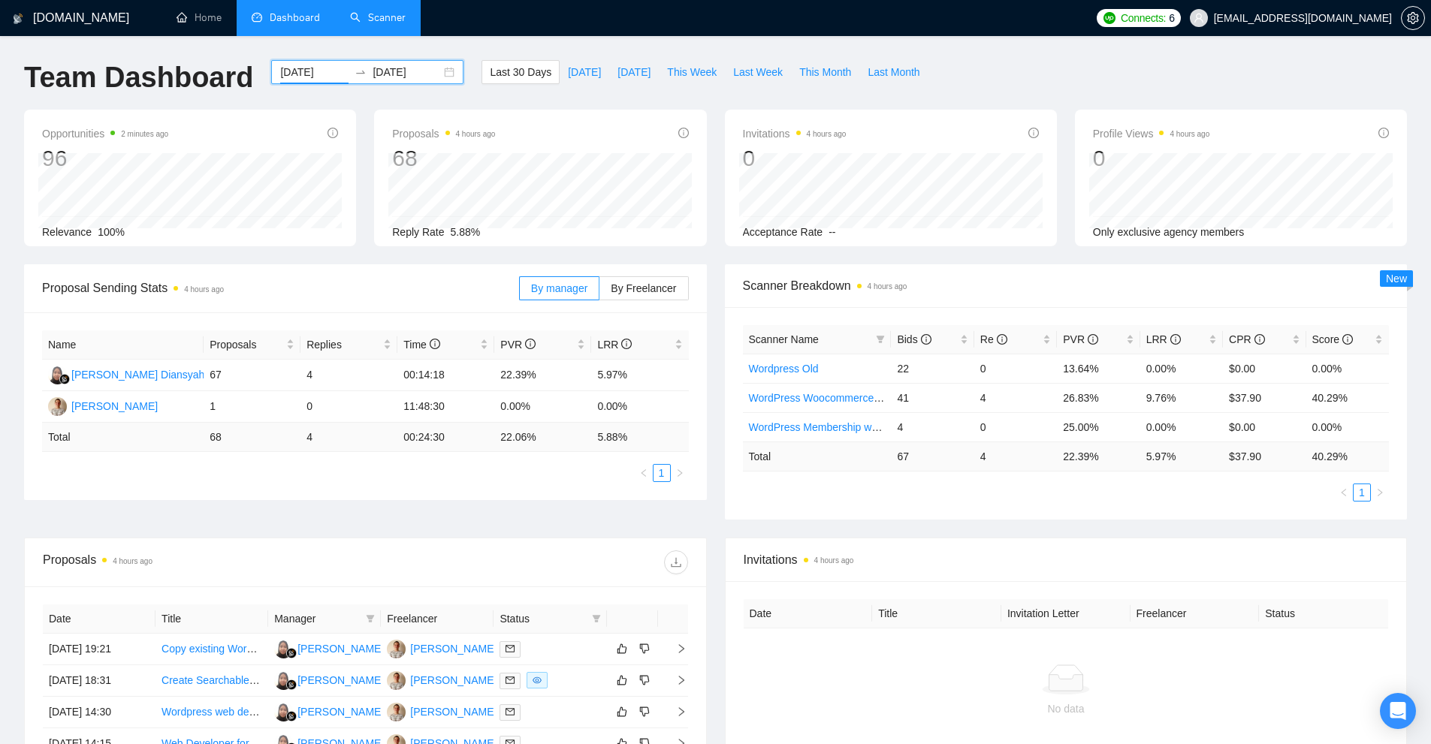
click at [304, 73] on input "[DATE]" at bounding box center [314, 72] width 68 height 17
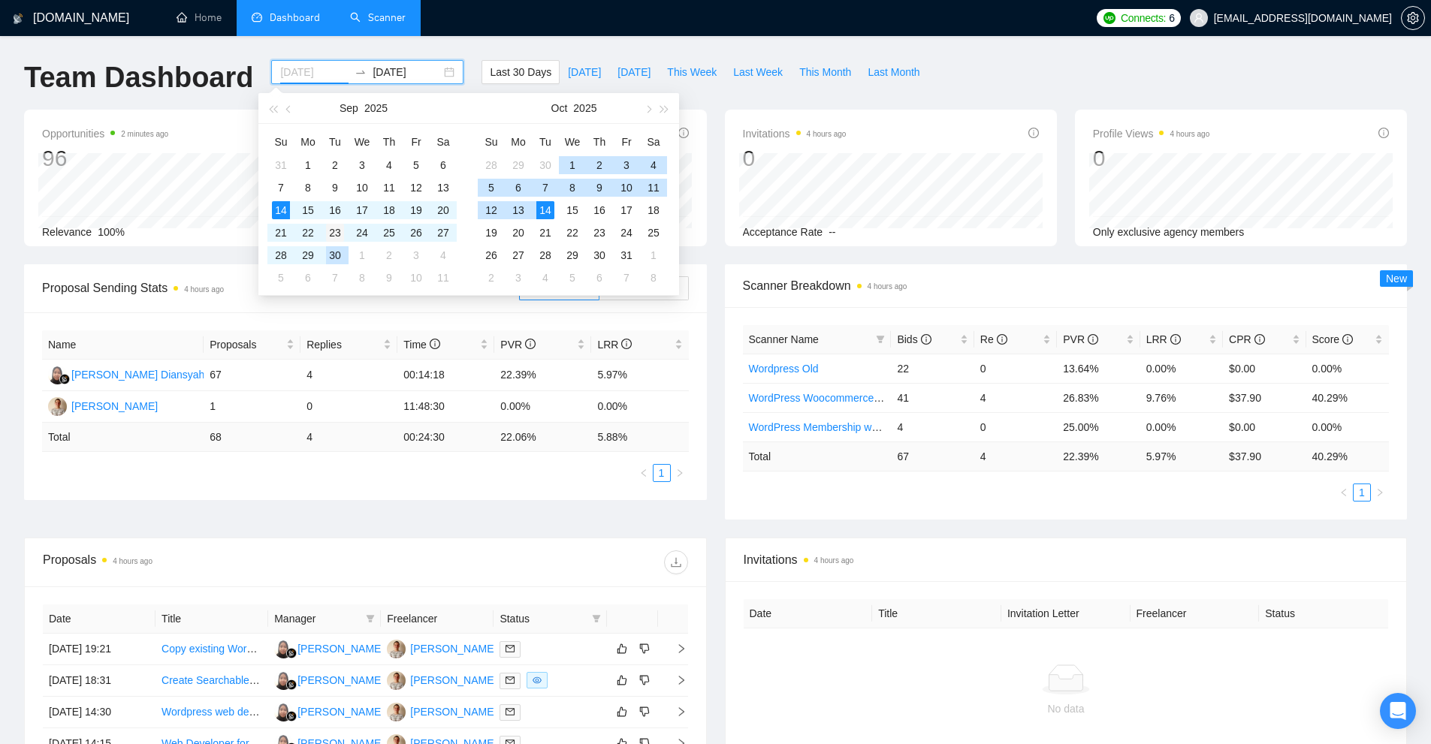
type input "[DATE]"
click at [334, 236] on div "23" at bounding box center [335, 233] width 18 height 18
type input "[DATE]"
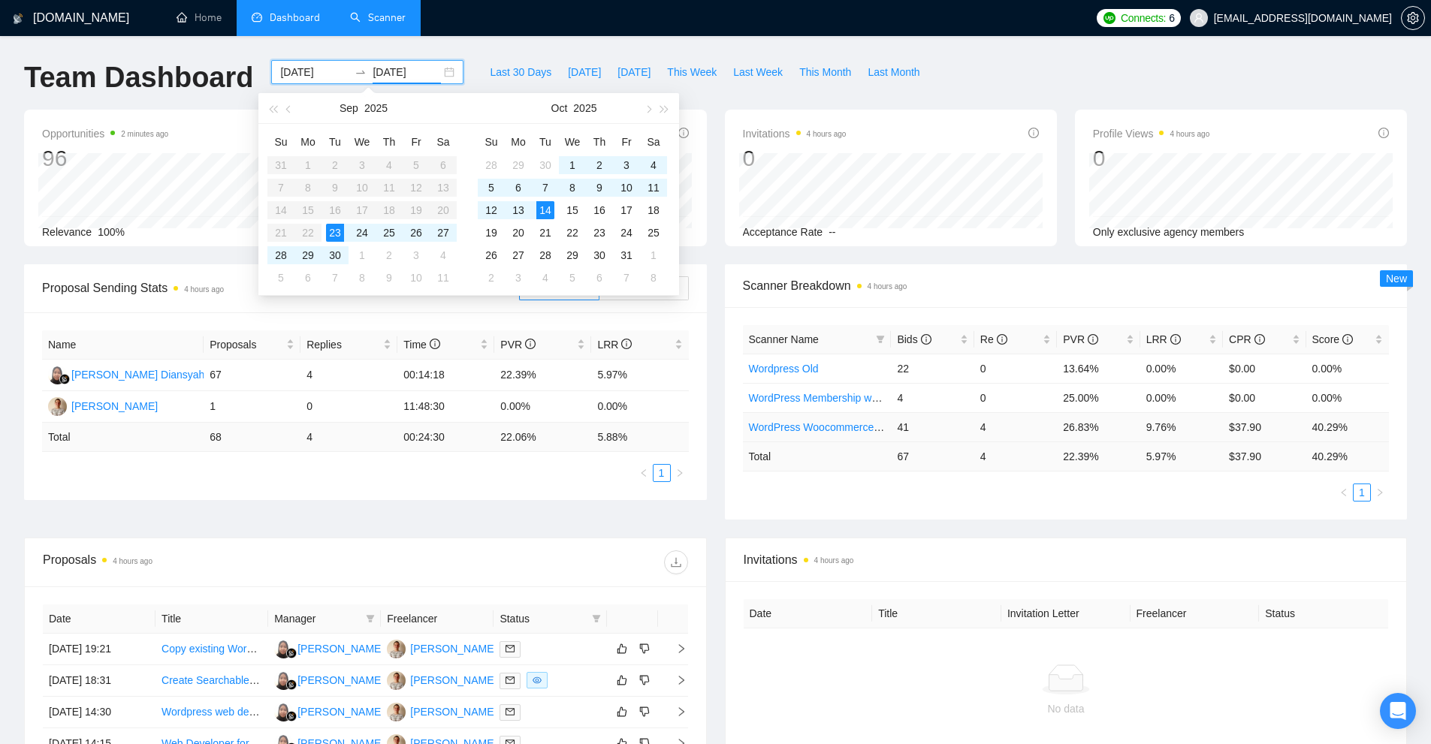
click at [1013, 431] on td "4" at bounding box center [1015, 426] width 83 height 29
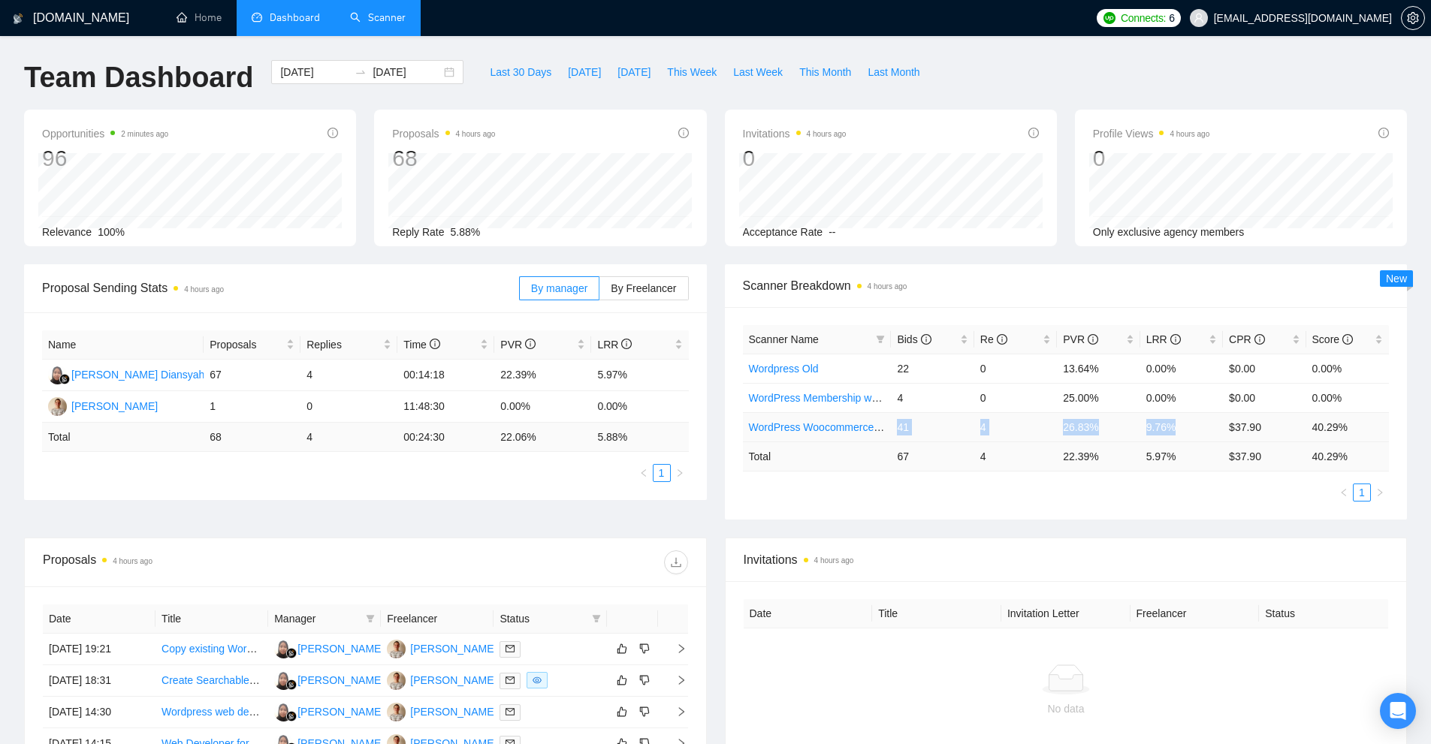
drag, startPoint x: 1180, startPoint y: 427, endPoint x: 889, endPoint y: 424, distance: 291.5
click at [889, 424] on tr "WordPress Woocommerce Developer 41 4 26.83% 9.76% $37.90 40.29%" at bounding box center [1066, 426] width 647 height 29
click at [1204, 439] on td "9.76%" at bounding box center [1181, 426] width 83 height 29
click at [1149, 424] on td "9.76%" at bounding box center [1181, 426] width 83 height 29
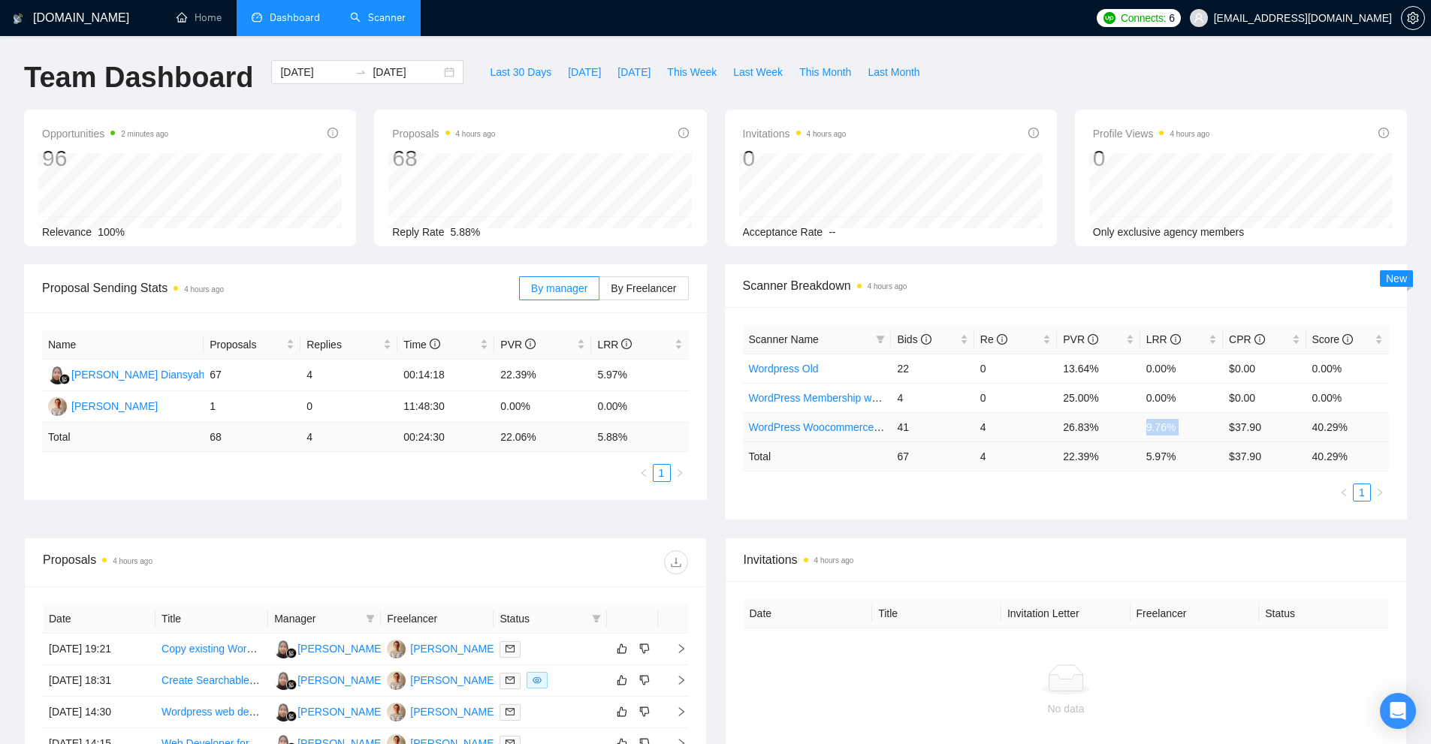
click at [1149, 424] on td "9.76%" at bounding box center [1181, 426] width 83 height 29
